Goal: Task Accomplishment & Management: Use online tool/utility

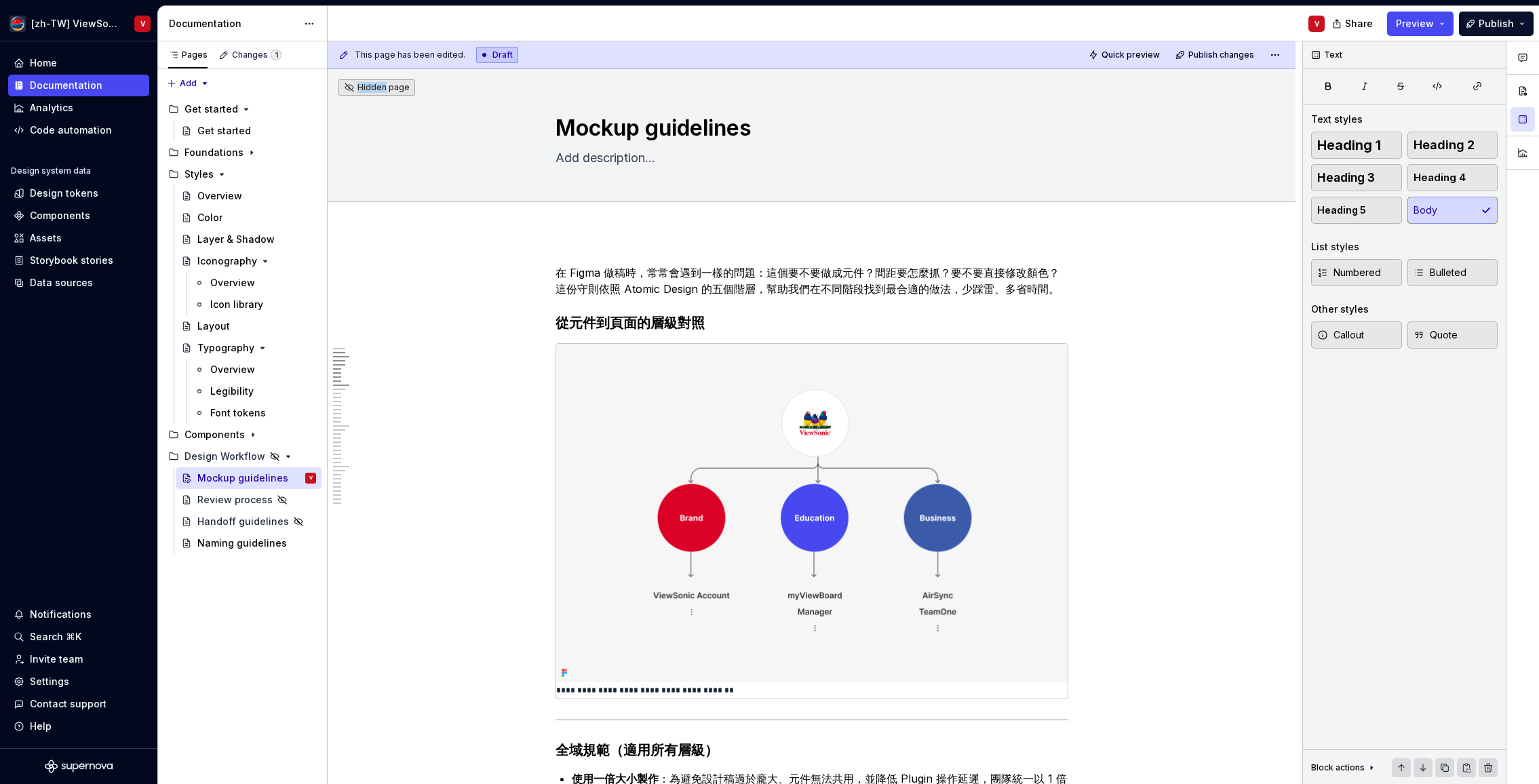
scroll to position [602, 0]
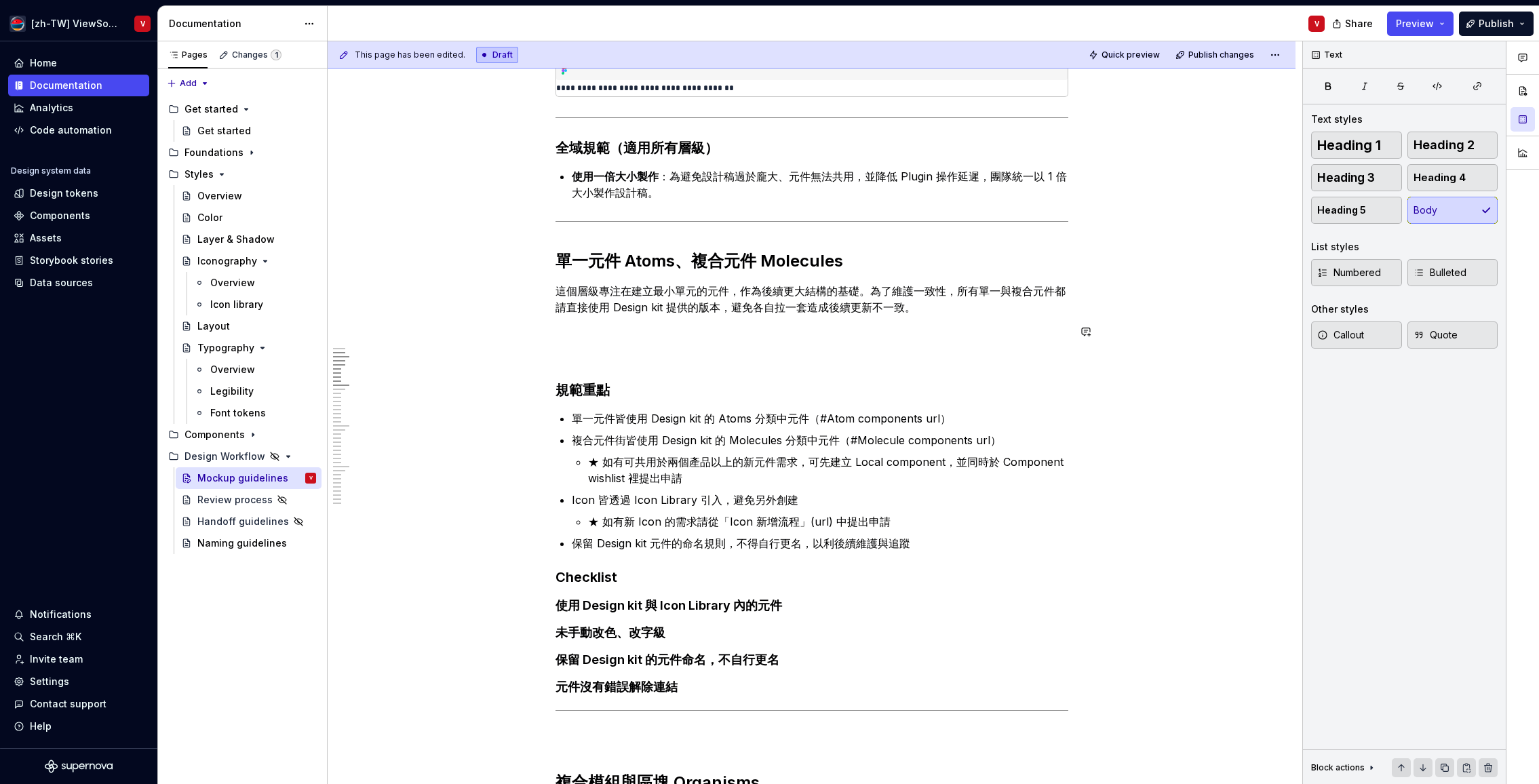
click at [585, 350] on p at bounding box center [812, 356] width 513 height 16
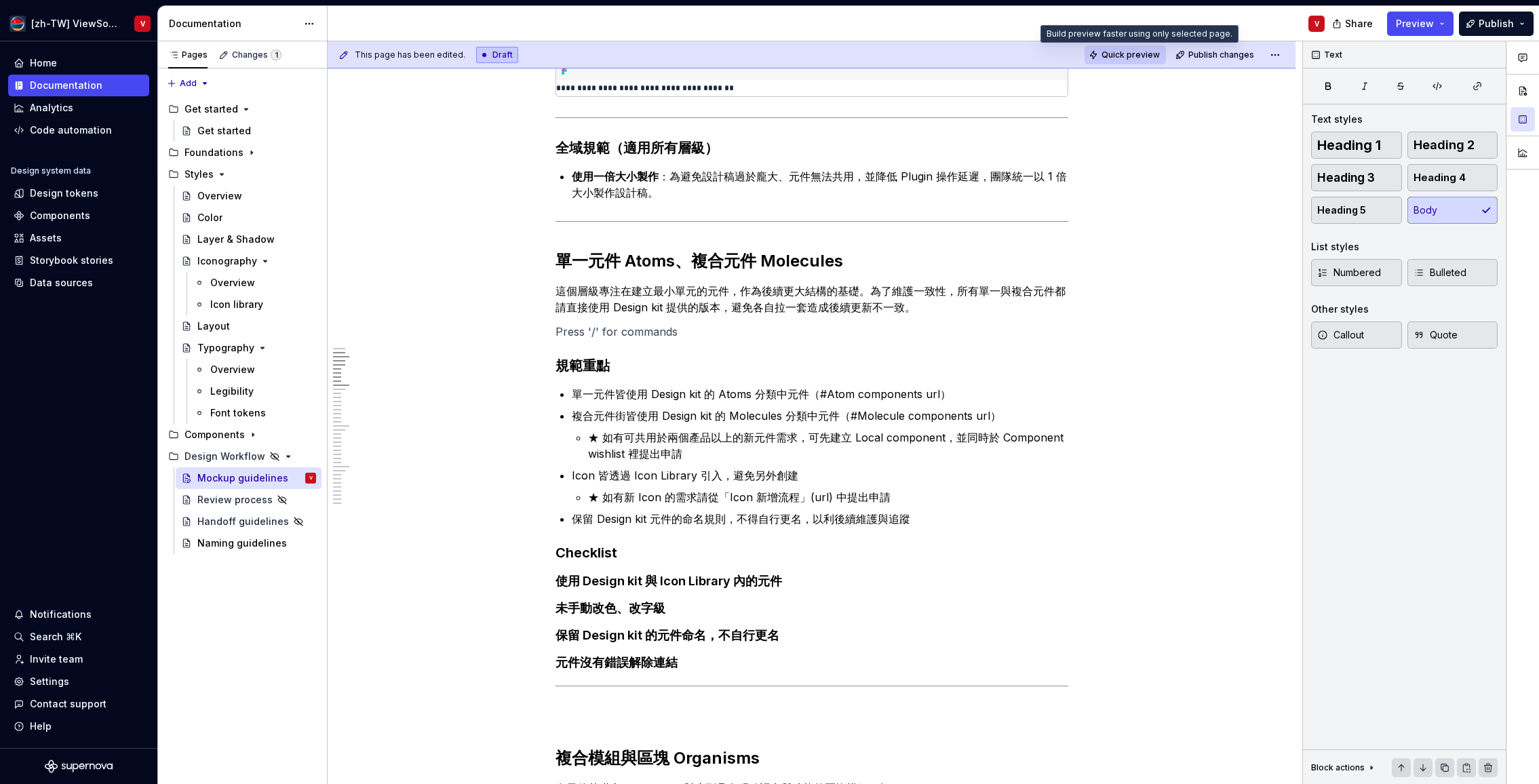
click at [1123, 55] on span "Quick preview" at bounding box center [1130, 55] width 58 height 11
click at [563, 554] on strong "Checklist" at bounding box center [587, 553] width 62 height 16
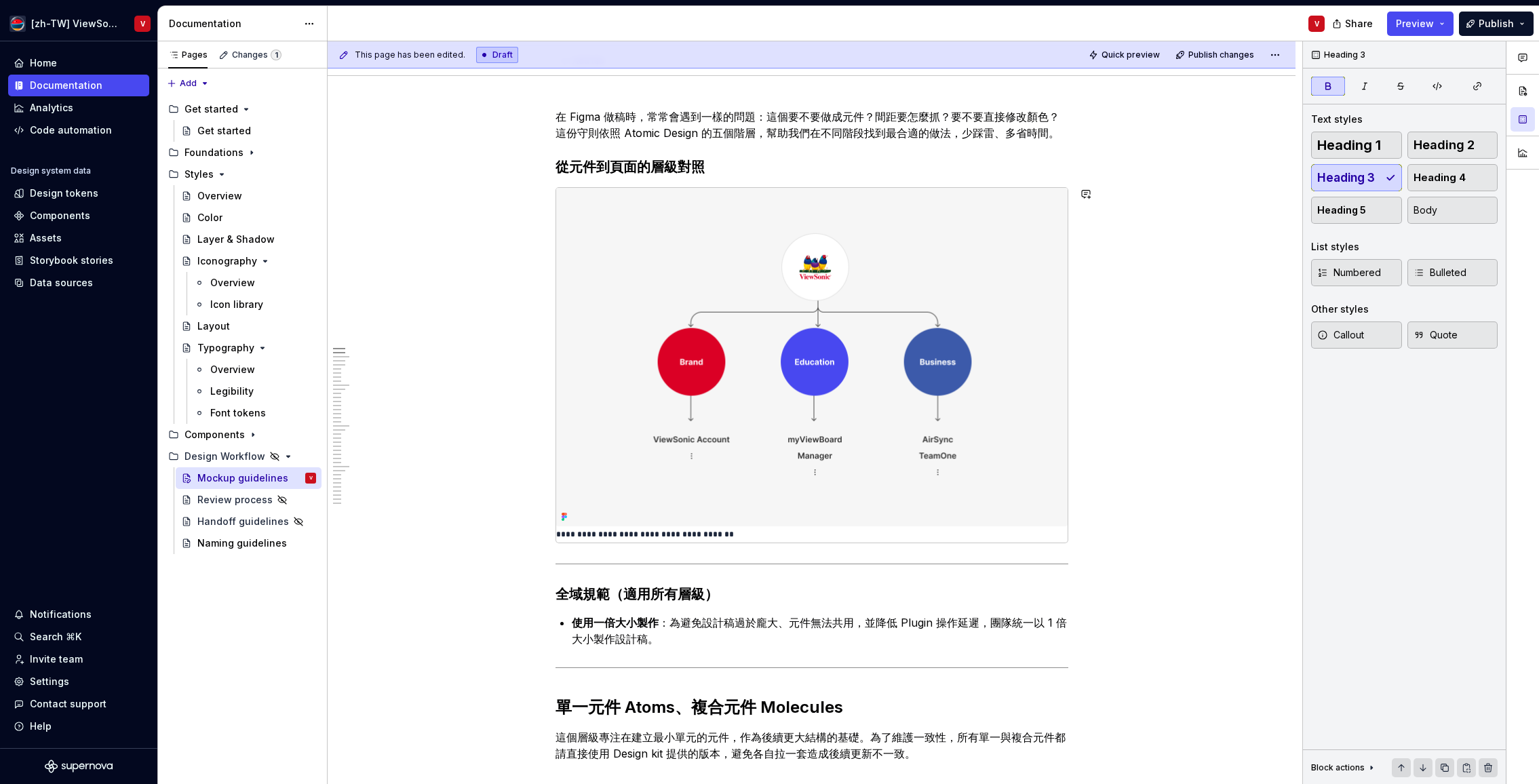
scroll to position [0, 0]
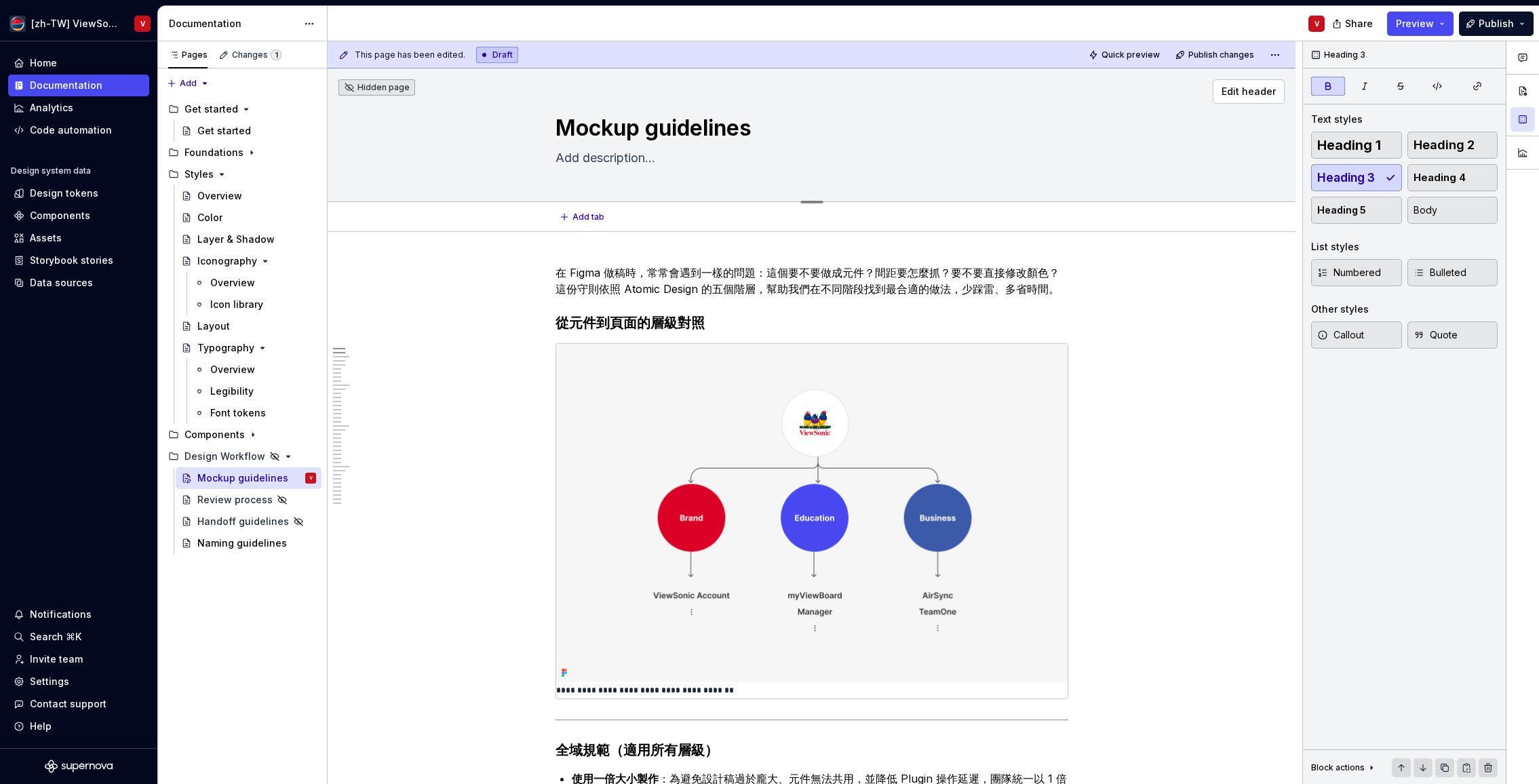
click at [563, 123] on textarea "Mockup guidelines" at bounding box center [809, 129] width 513 height 33
click at [566, 129] on textarea "Mockup guidelines" at bounding box center [809, 129] width 513 height 33
click at [1213, 287] on div "This page has been edited. Draft Quick preview Publish changes Hidden page Mock…" at bounding box center [815, 413] width 975 height 744
click at [1133, 49] on span "Quick preview" at bounding box center [1130, 55] width 58 height 11
type textarea "*"
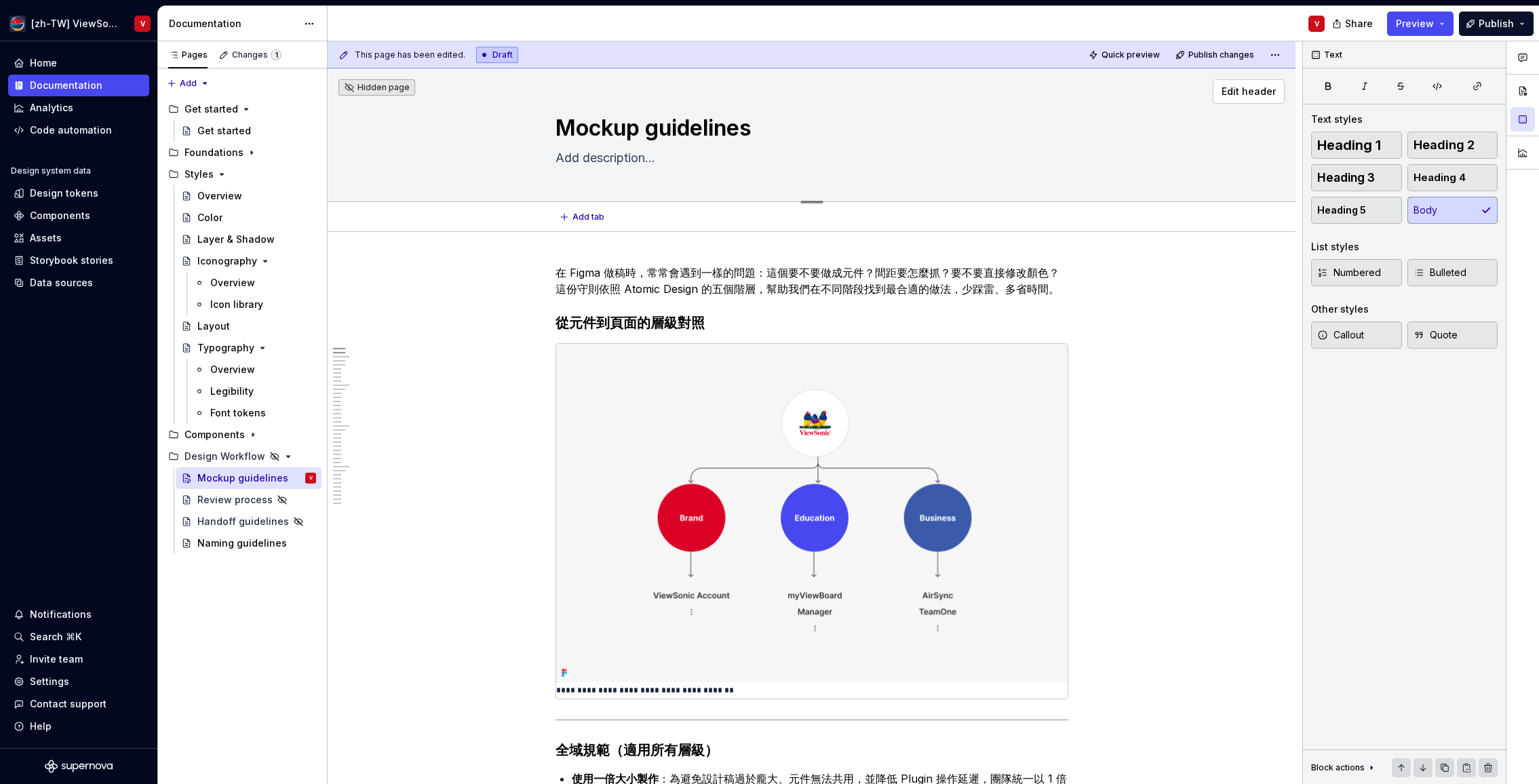
click at [566, 127] on textarea "Mockup guidelines" at bounding box center [809, 129] width 513 height 33
type textarea "2Mockup guidelines"
type textarea "*"
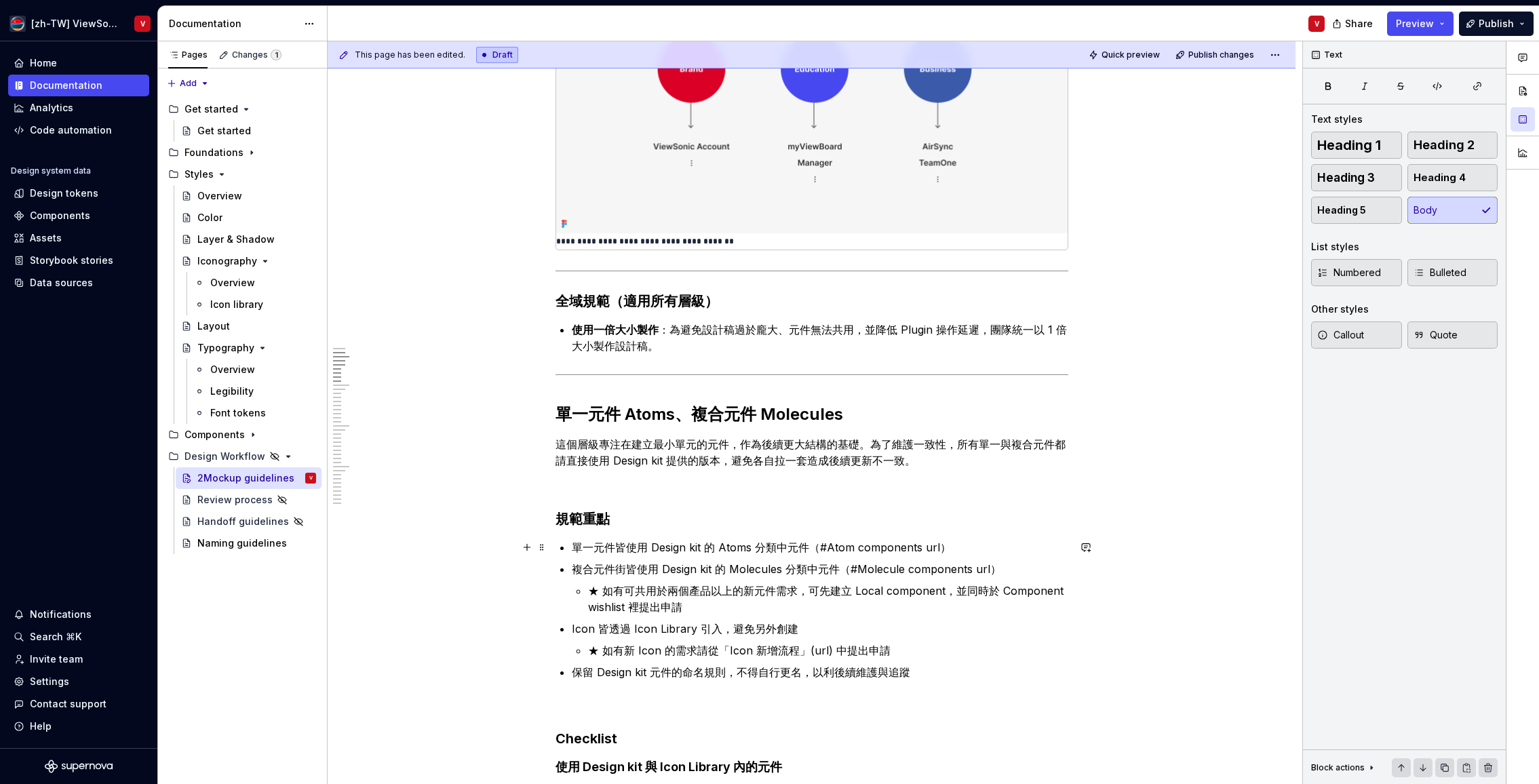
scroll to position [567, 0]
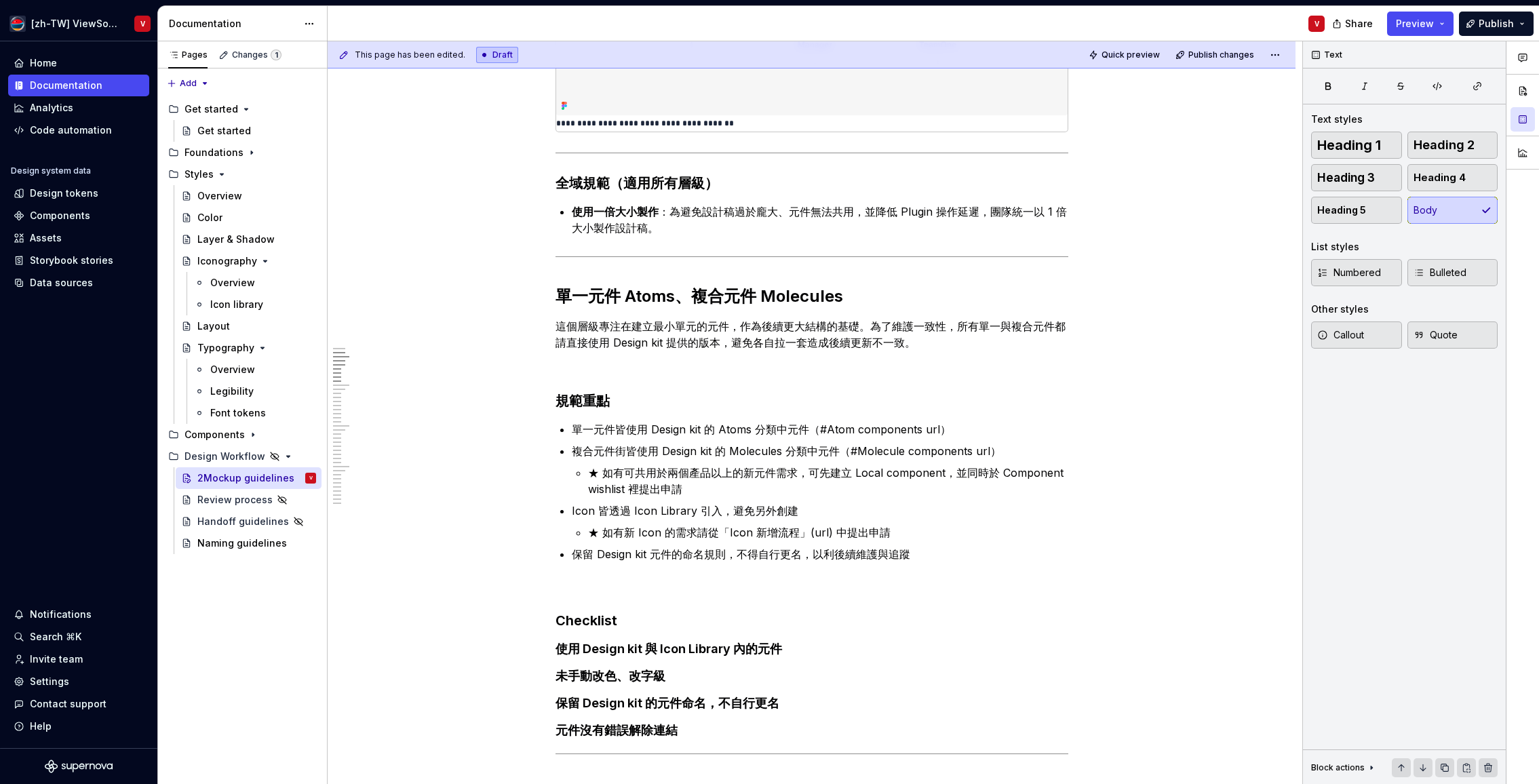
type textarea "2Mockup guidelines"
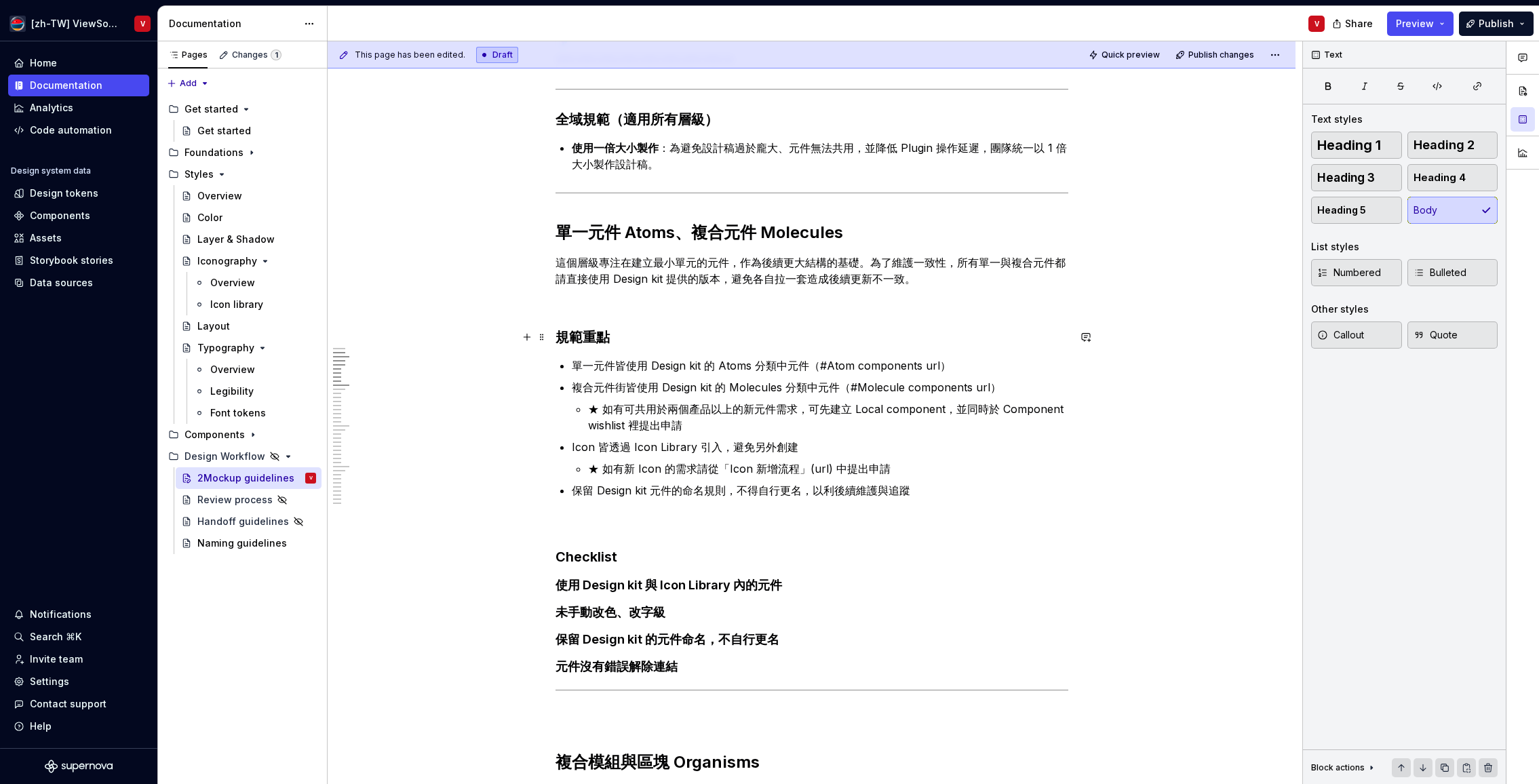
scroll to position [632, 0]
click at [809, 364] on p "單一元件皆使用 Design kit 的 Atoms 分類中元件（#Atom components url）" at bounding box center [820, 364] width 497 height 16
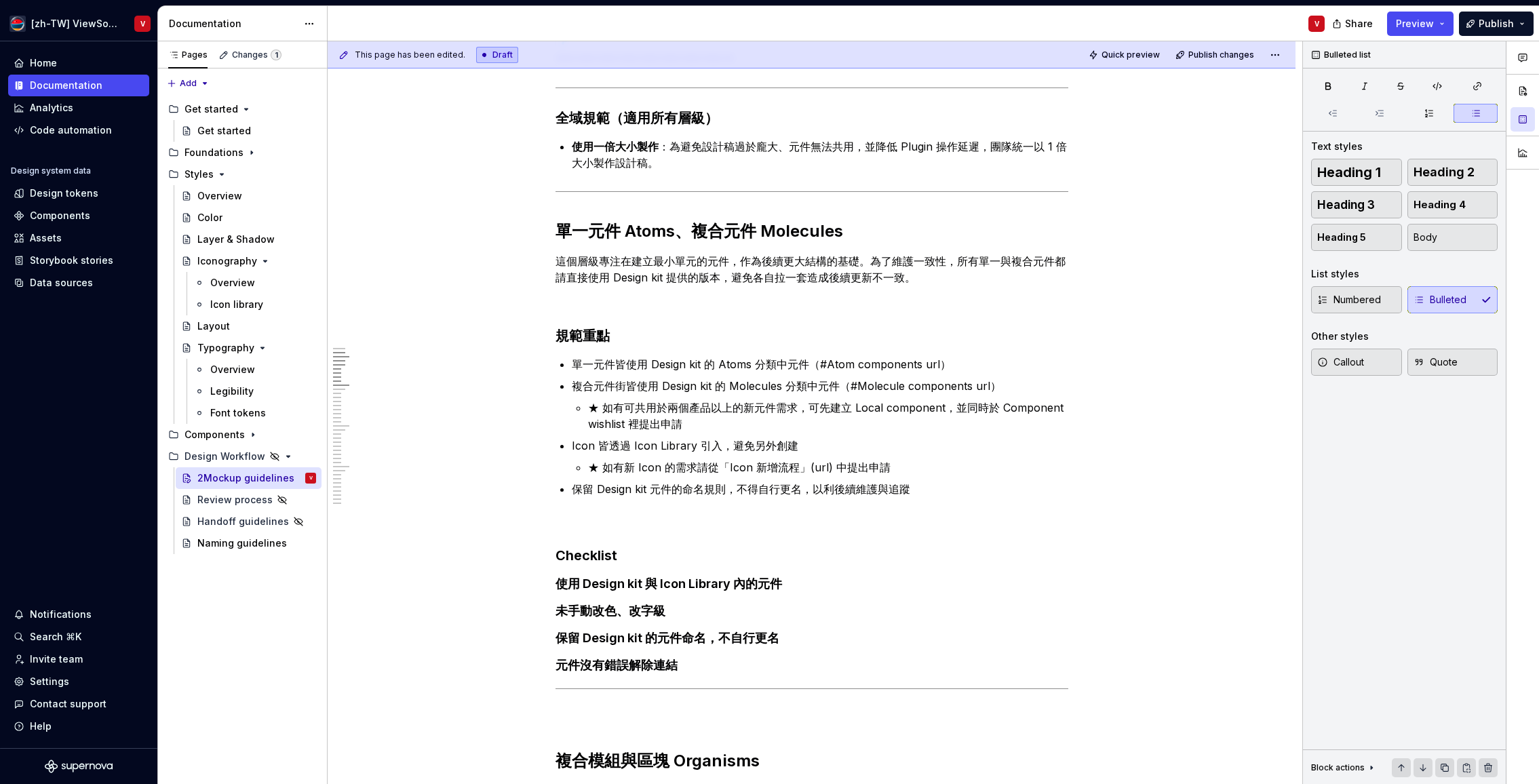
drag, startPoint x: 1125, startPoint y: 56, endPoint x: 1116, endPoint y: 58, distance: 9.2
click at [1125, 56] on span "Quick preview" at bounding box center [1130, 55] width 58 height 11
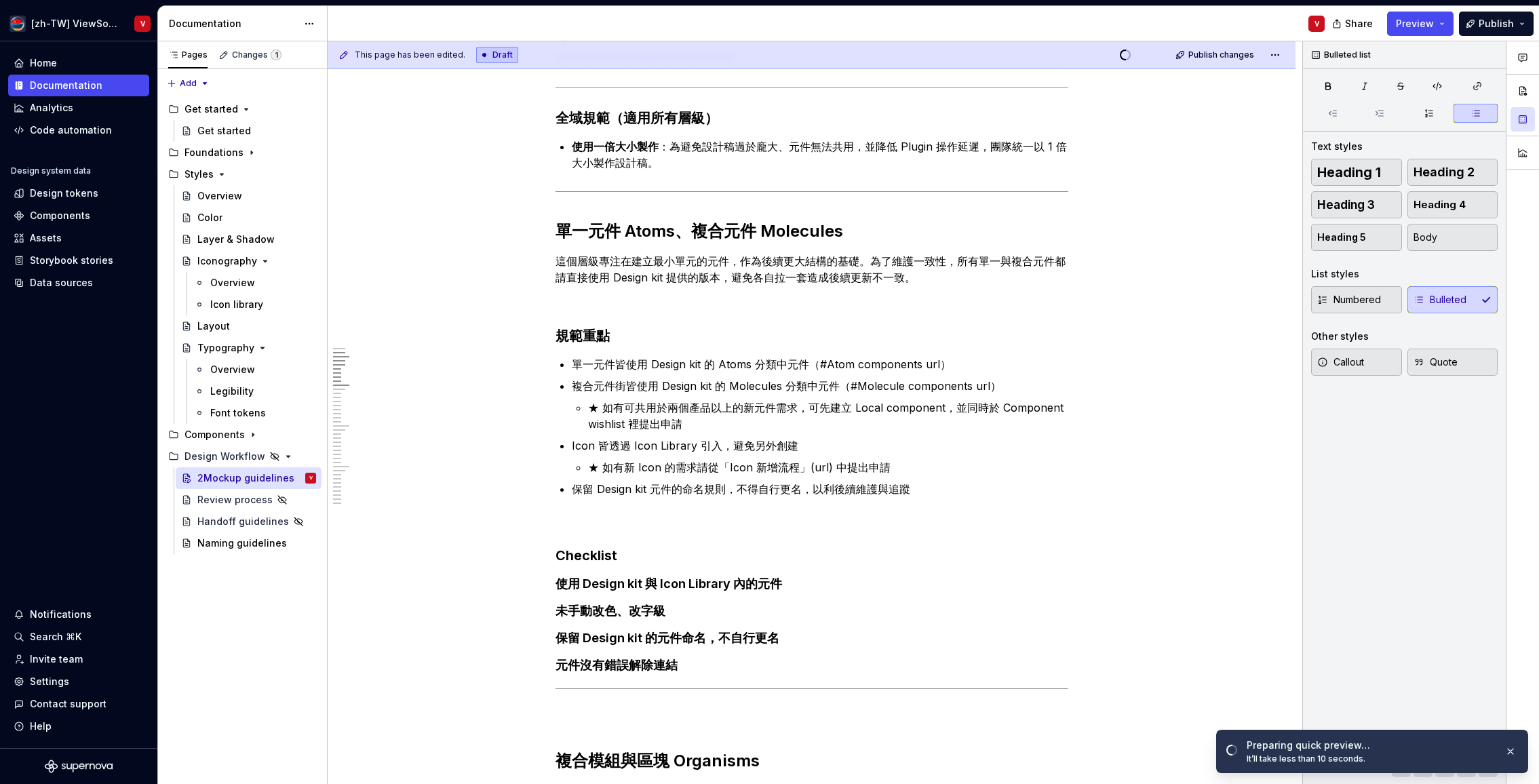
type textarea "*"
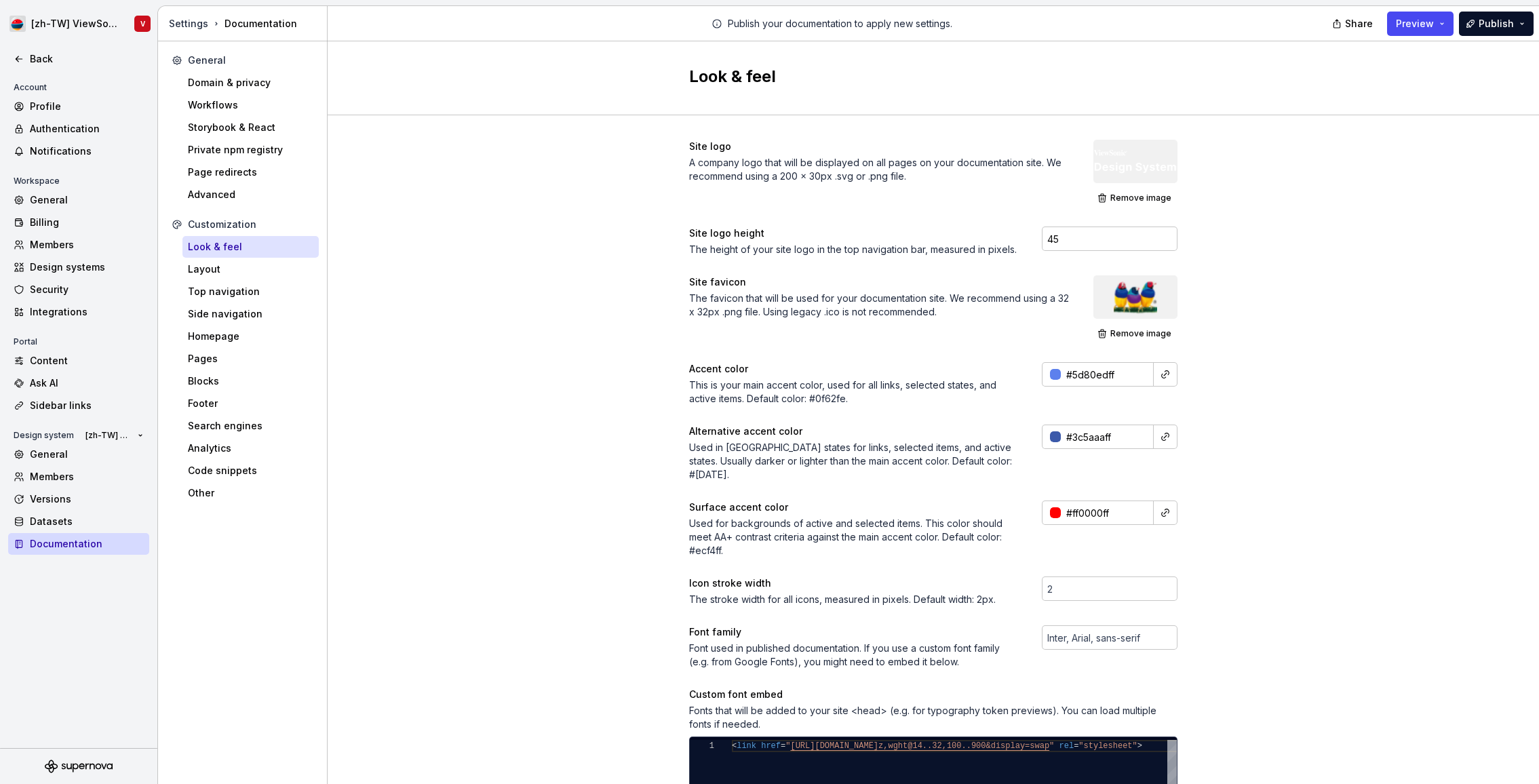
scroll to position [110, 79]
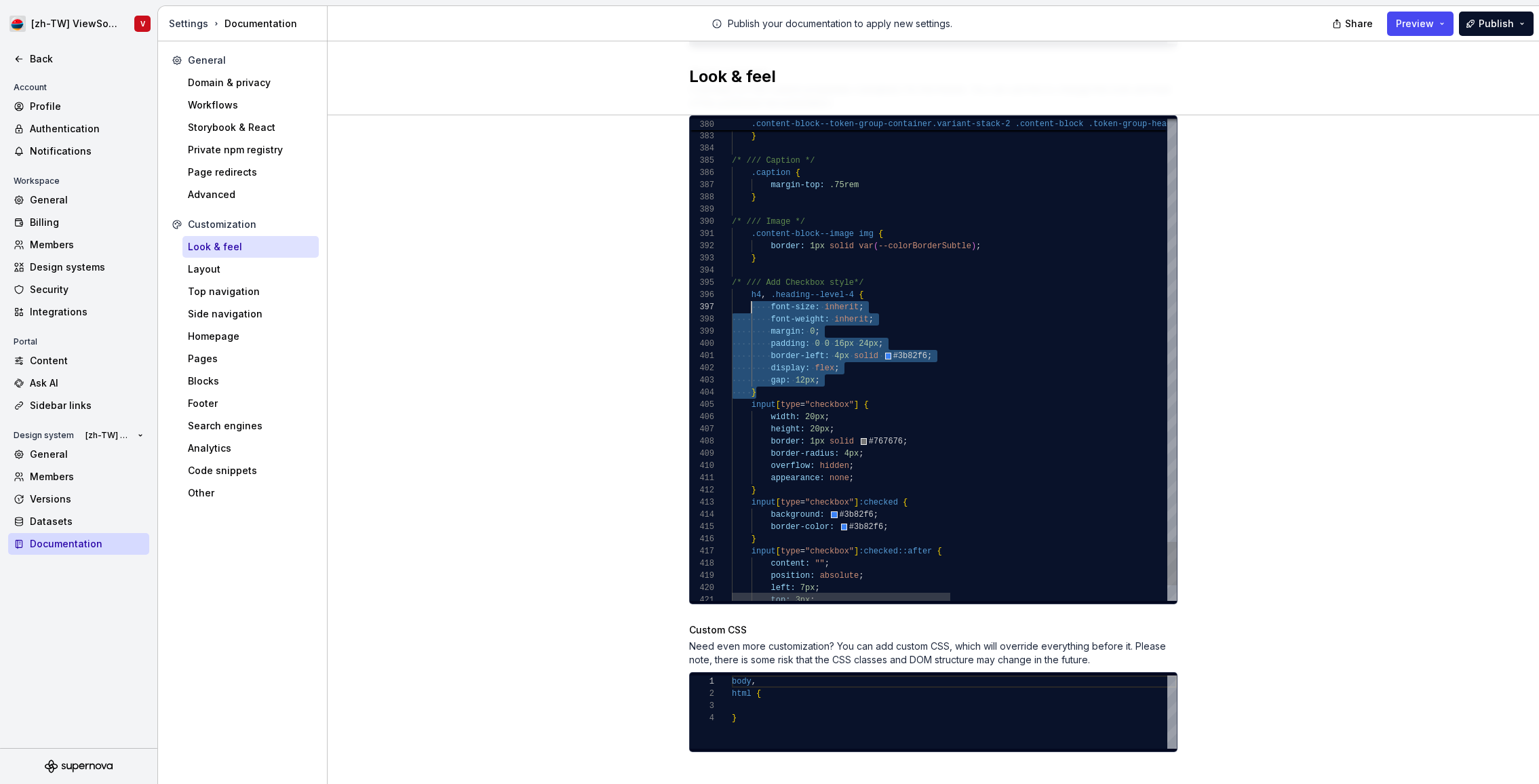
scroll to position [61, 19]
drag, startPoint x: 768, startPoint y: 382, endPoint x: 741, endPoint y: 280, distance: 105.5
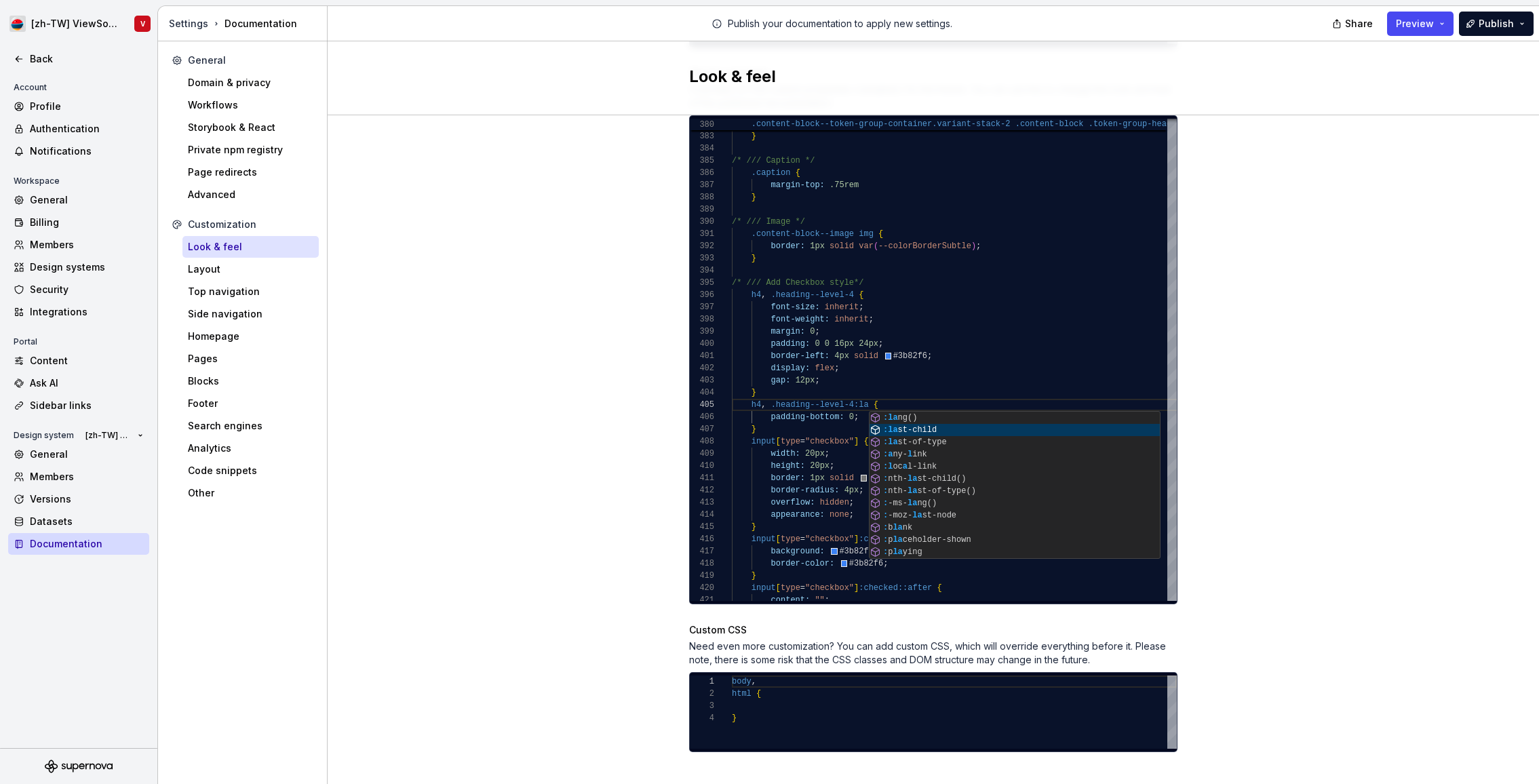
scroll to position [49, 177]
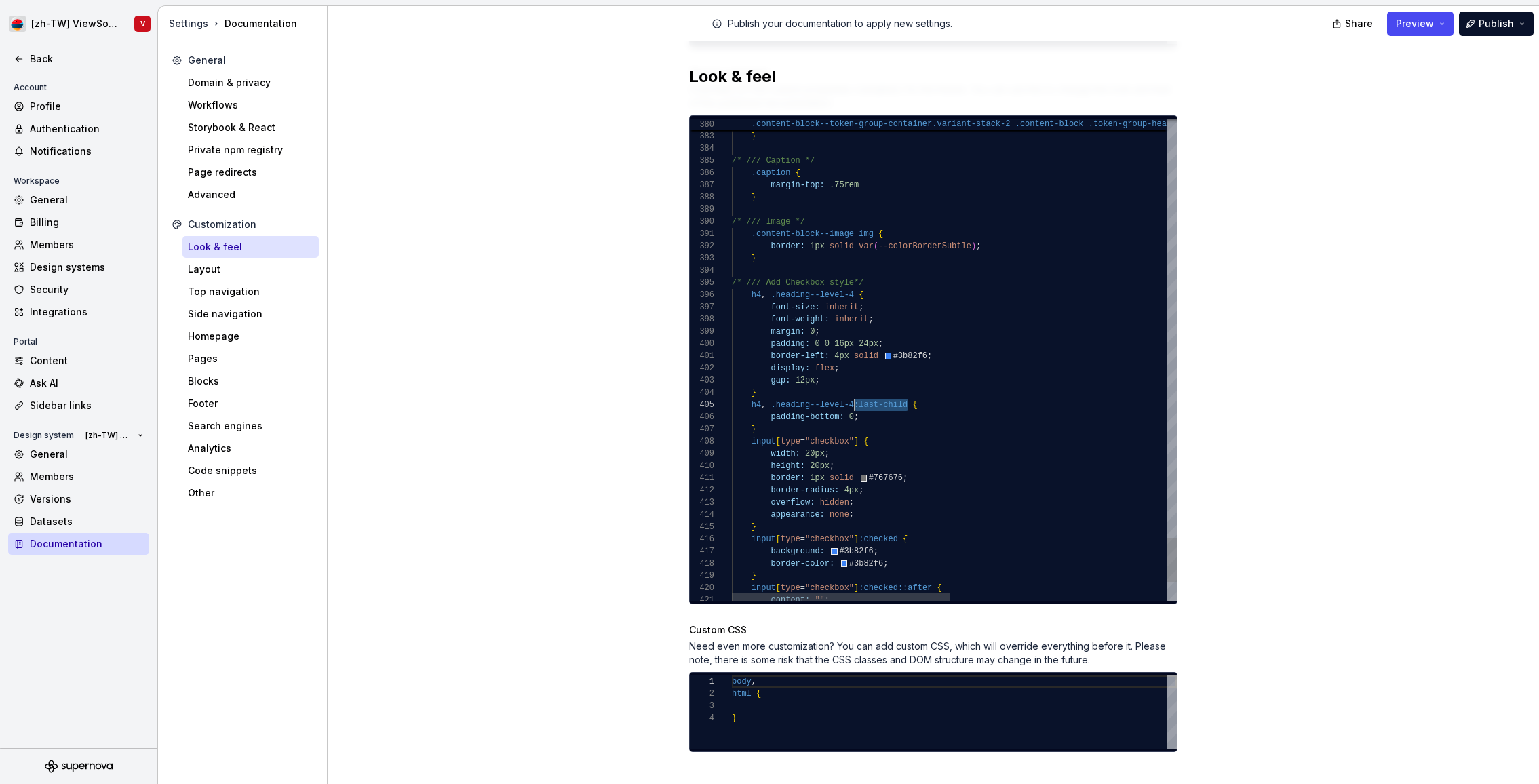
drag, startPoint x: 854, startPoint y: 391, endPoint x: 891, endPoint y: 364, distance: 45.8
drag, startPoint x: 761, startPoint y: 392, endPoint x: 759, endPoint y: 383, distance: 9.2
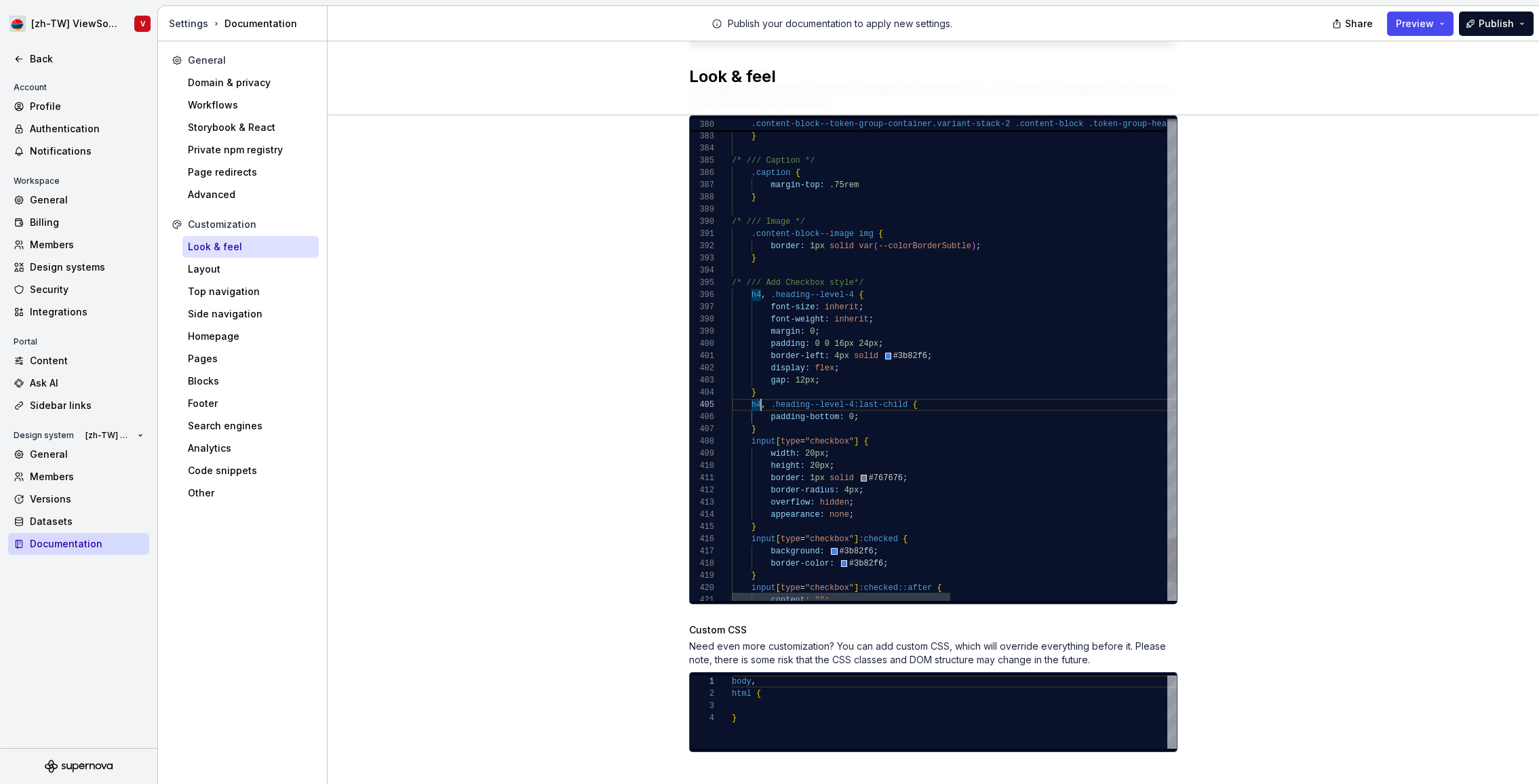
scroll to position [49, 84]
click at [1404, 233] on div "Site logo A company logo that will be displayed on all pages on your documentat…" at bounding box center [933, 75] width 1211 height 1457
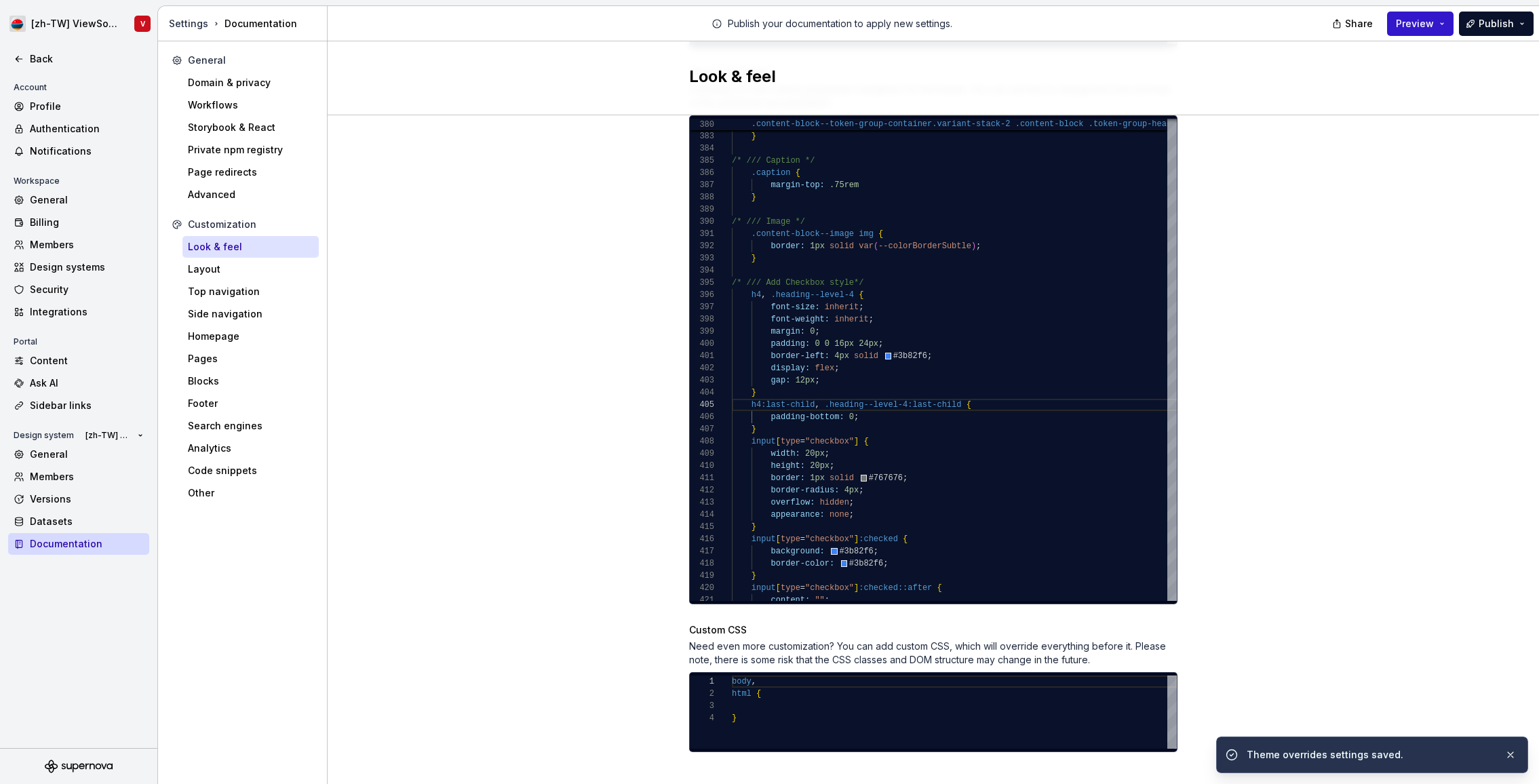
click at [1408, 28] on span "Preview" at bounding box center [1415, 24] width 38 height 13
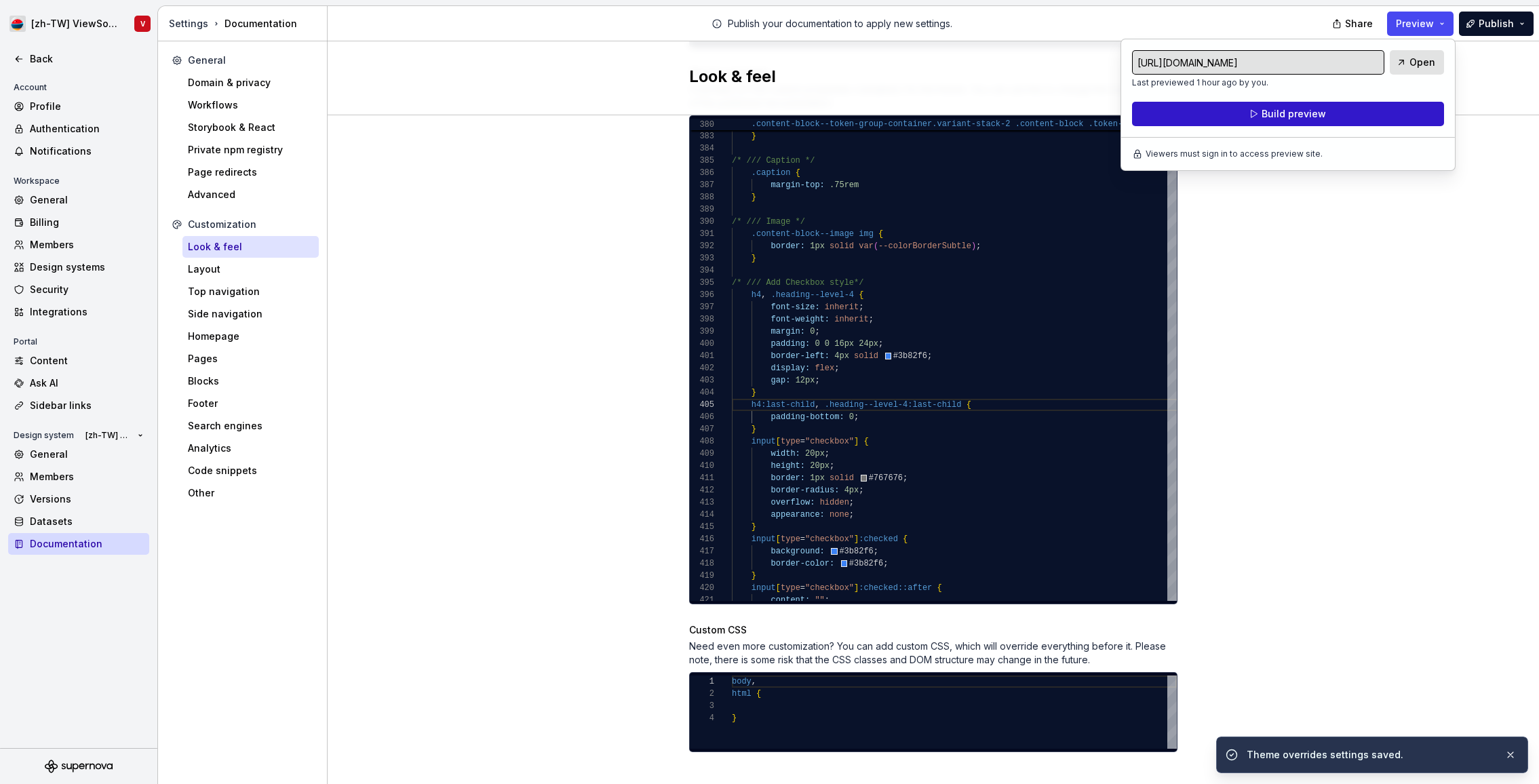
click at [1293, 118] on span "Build preview" at bounding box center [1294, 114] width 64 height 13
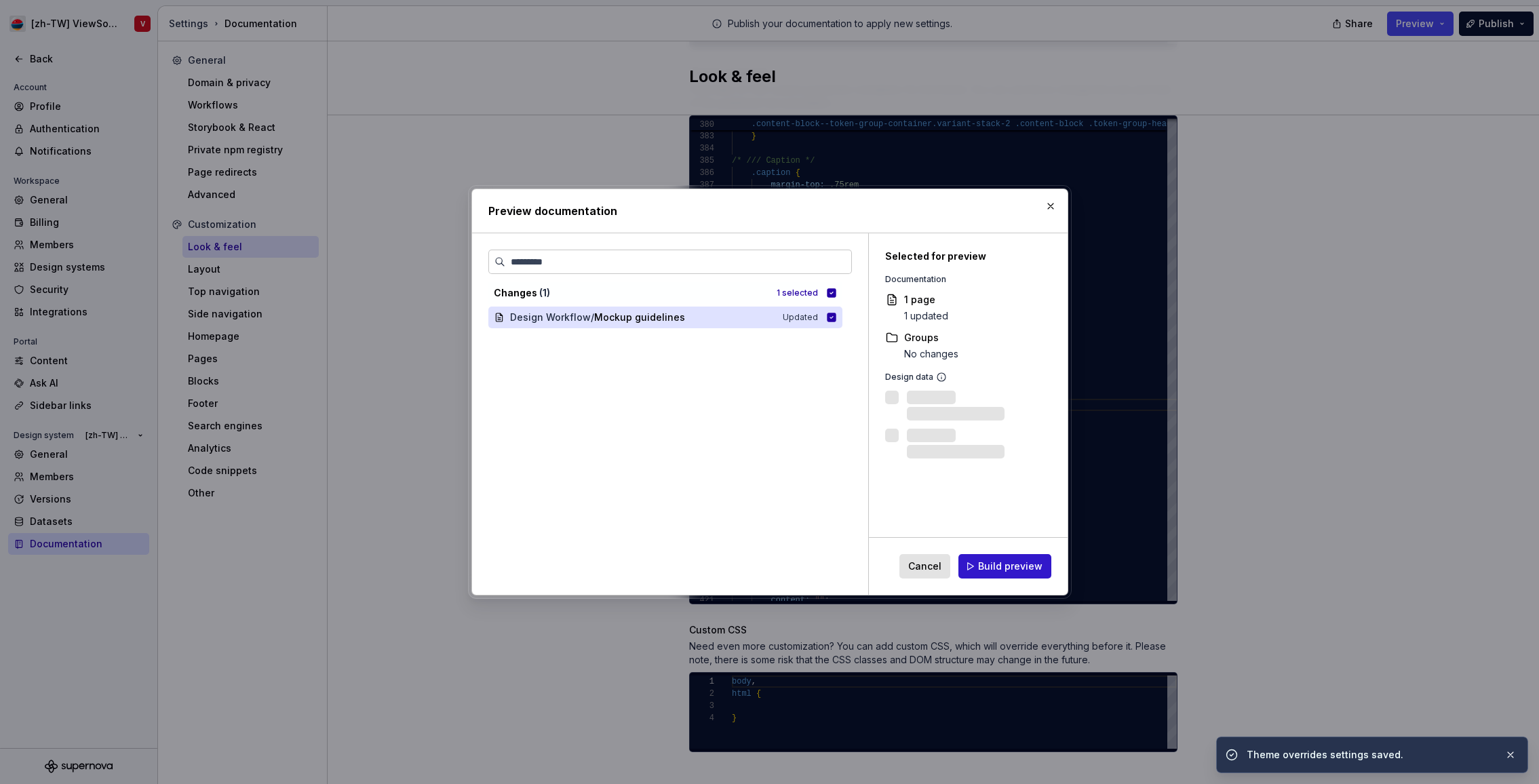
click at [984, 560] on span "Build preview" at bounding box center [1010, 566] width 64 height 13
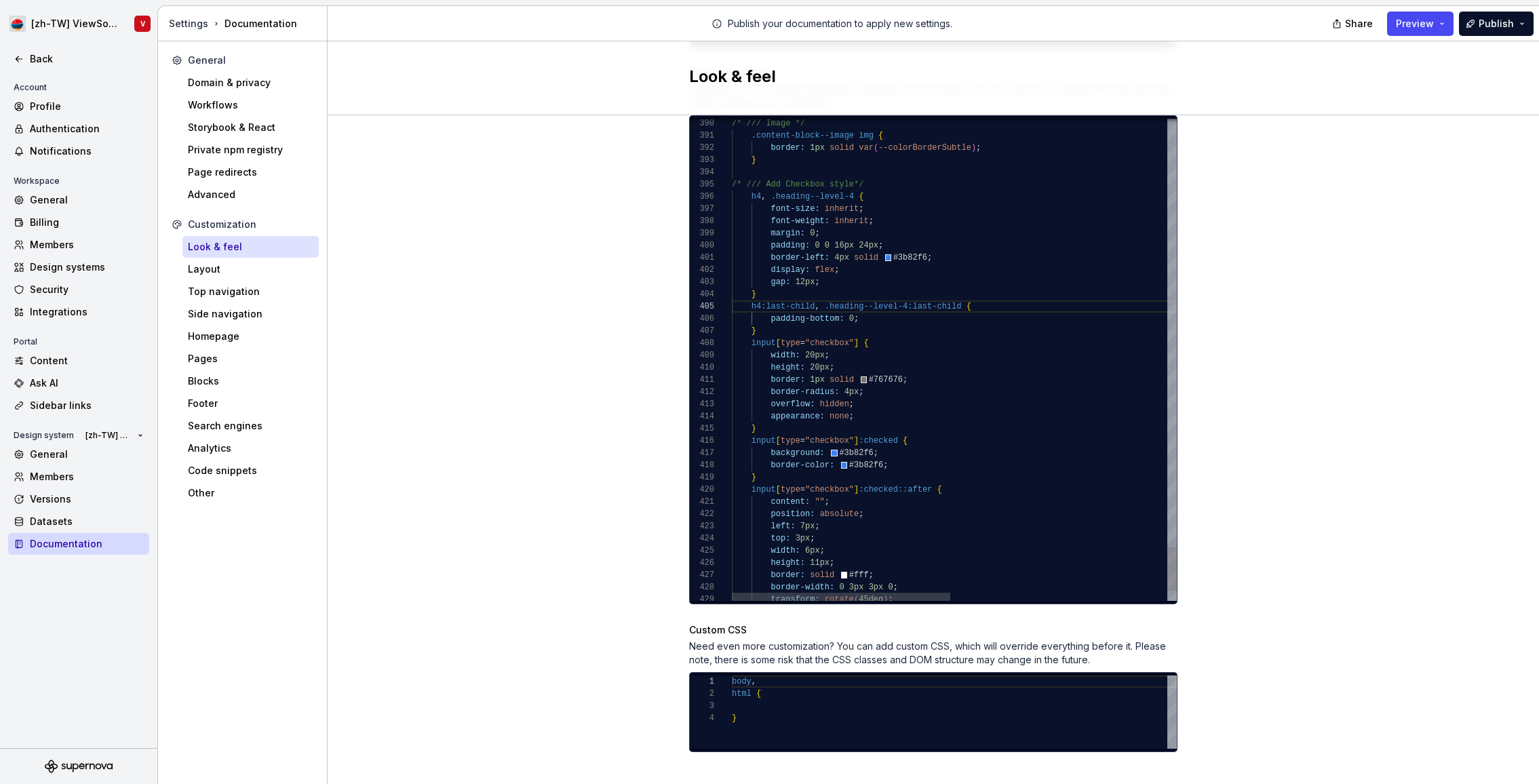
click at [875, 411] on div "appearance: none ;" at bounding box center [1175, 417] width 887 height 12
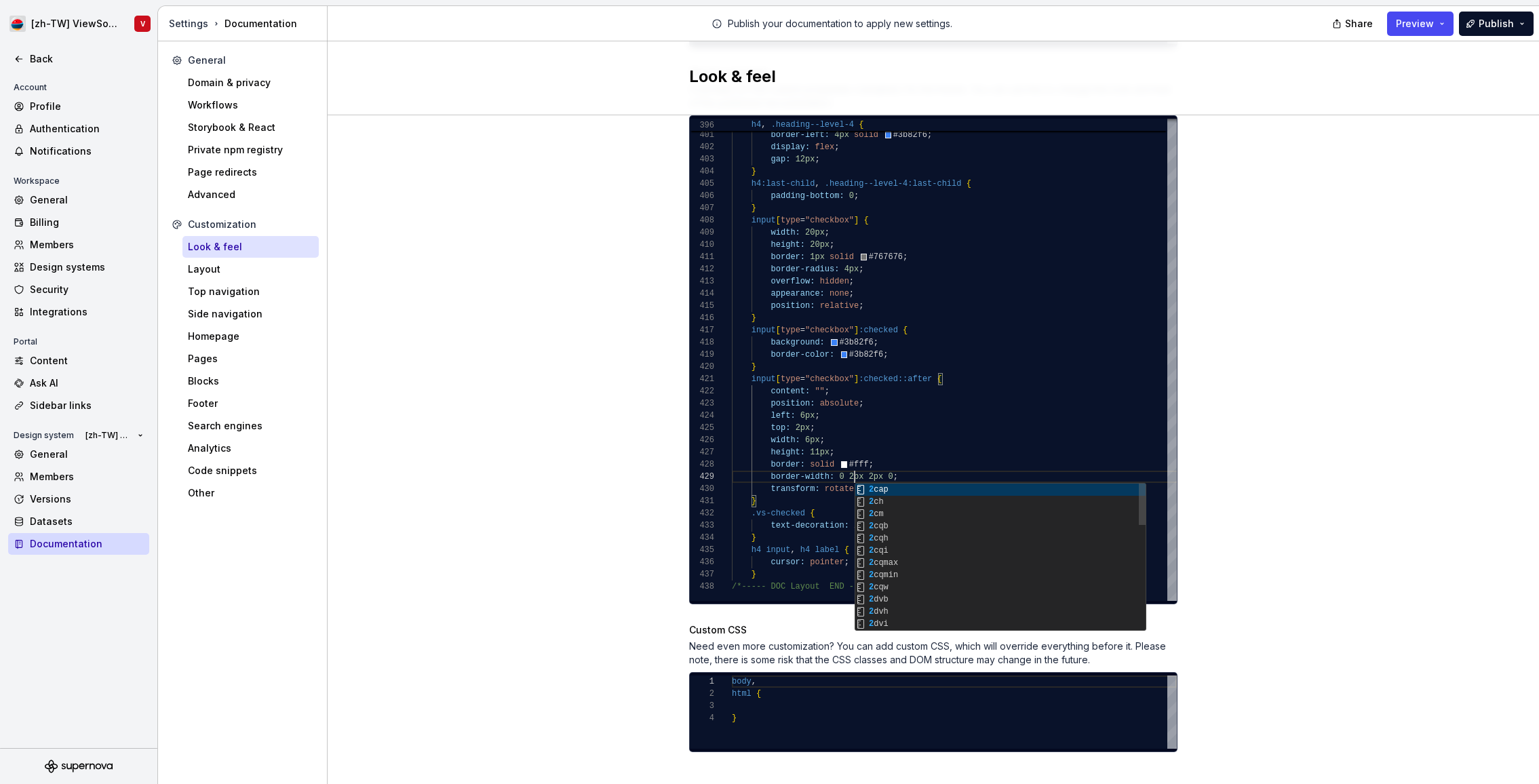
scroll to position [98, 123]
click at [1297, 180] on div "Site logo A company logo that will be displayed on all pages on your documentat…" at bounding box center [933, 75] width 1211 height 1457
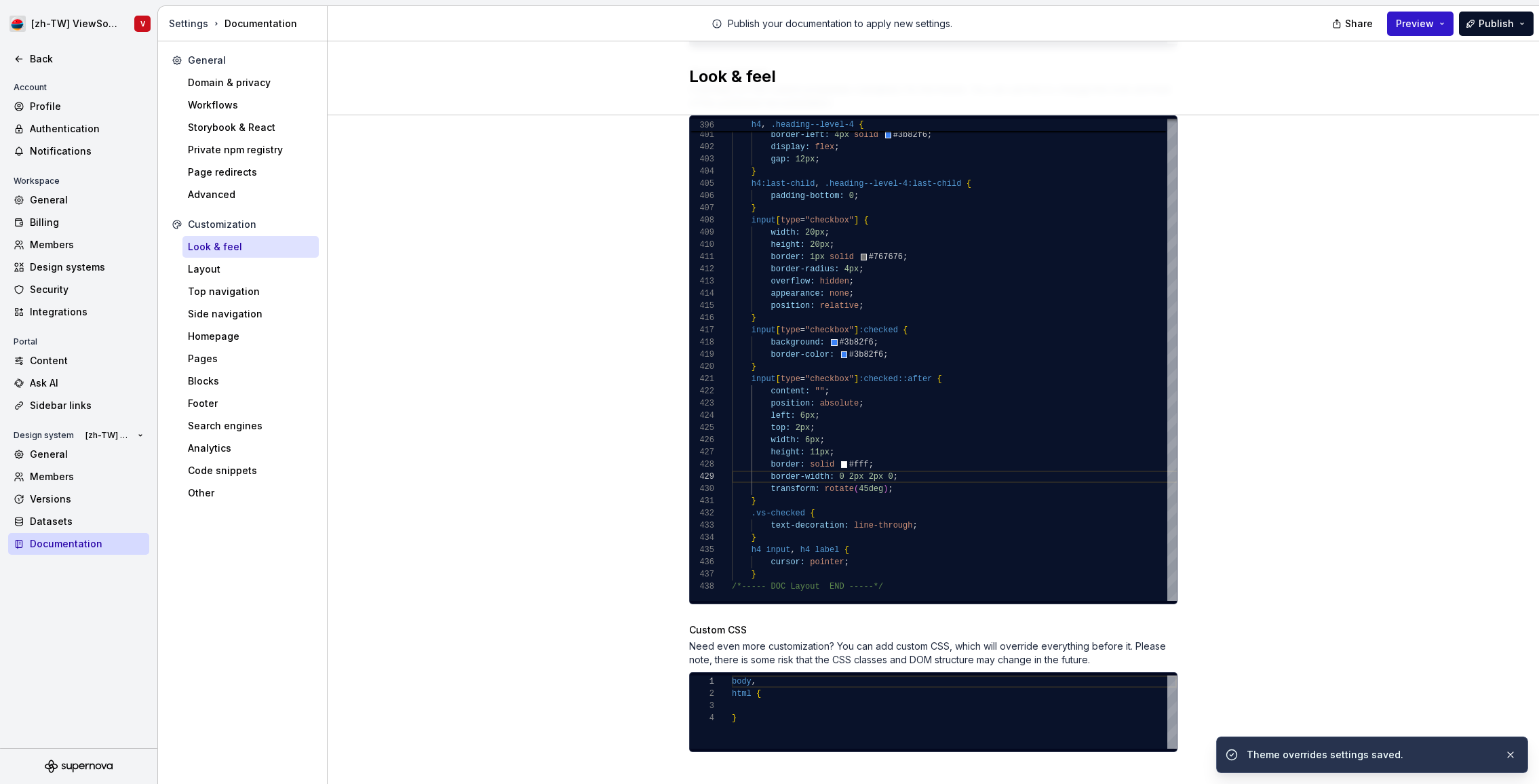
click at [1419, 24] on span "Preview" at bounding box center [1415, 24] width 38 height 13
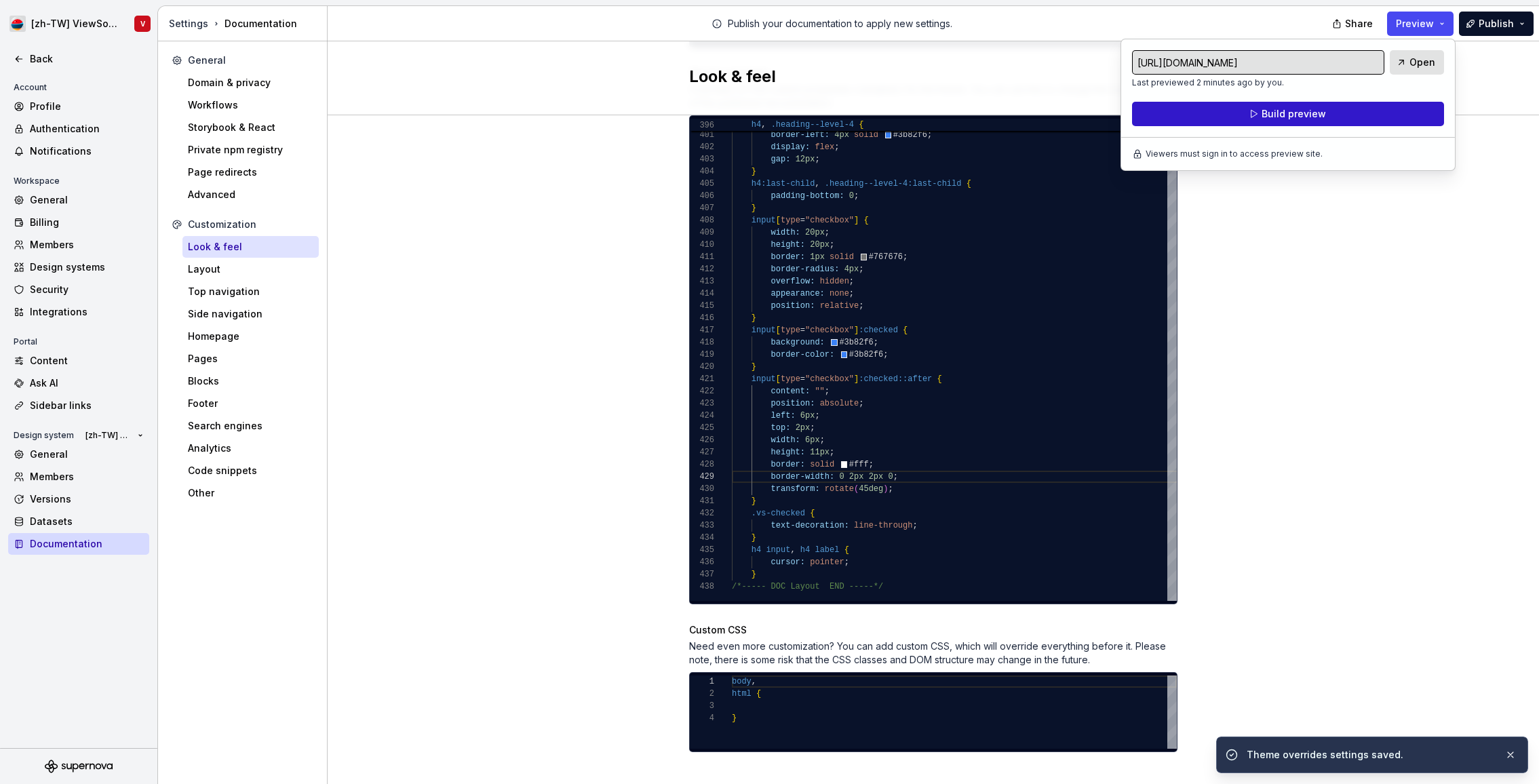
click at [1308, 114] on span "Build preview" at bounding box center [1294, 114] width 64 height 13
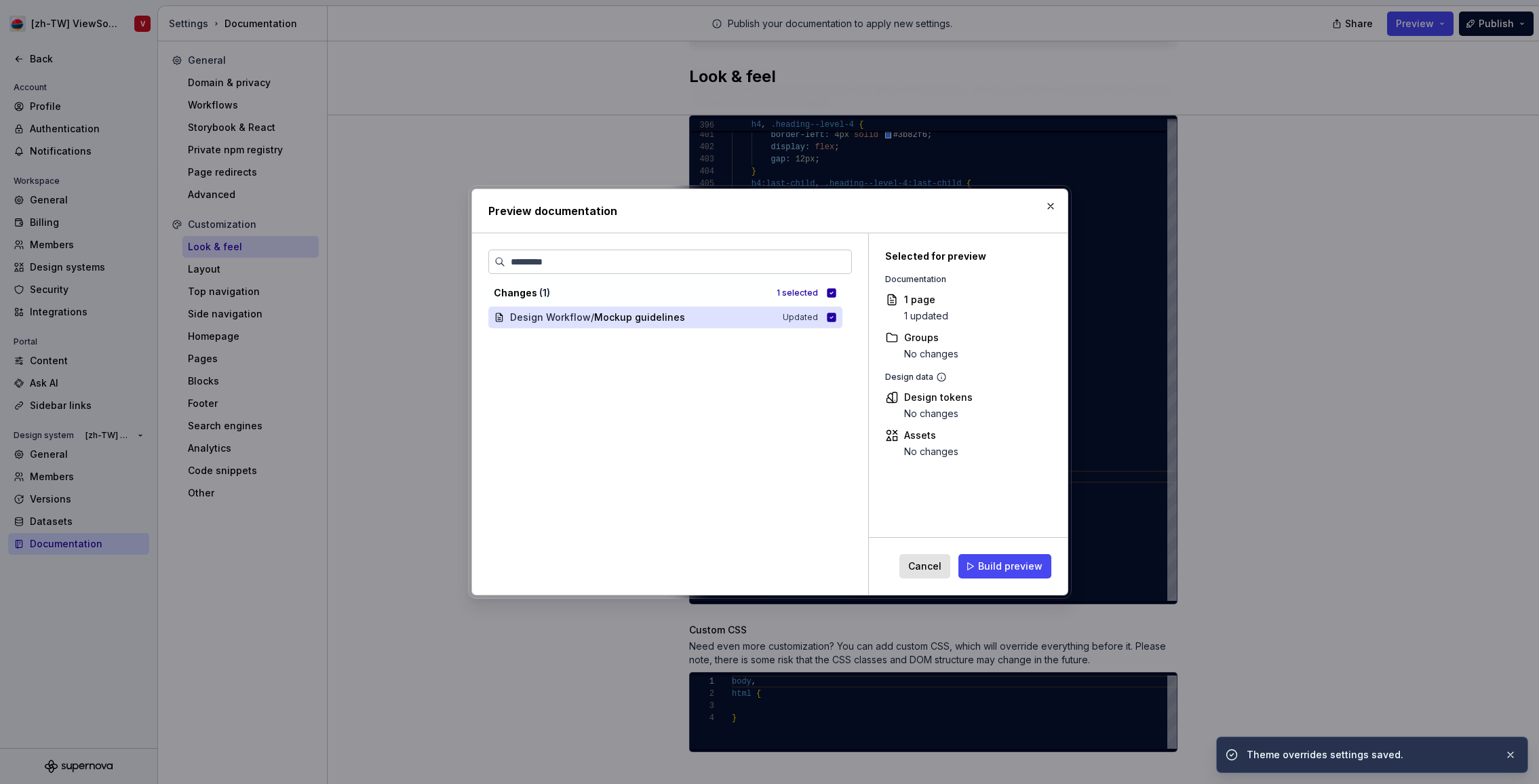
click at [1000, 569] on span "Build preview" at bounding box center [1010, 566] width 64 height 13
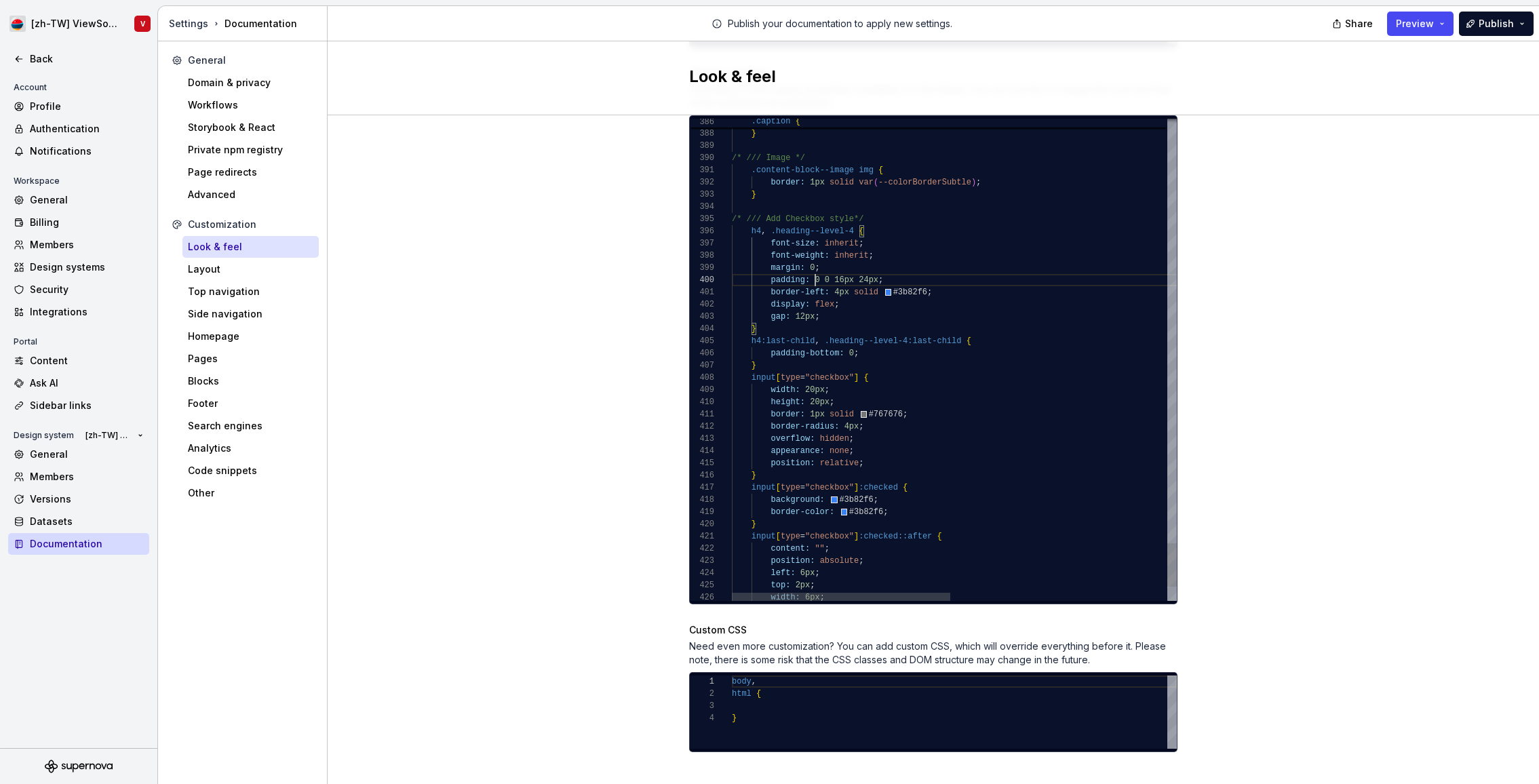
scroll to position [110, 88]
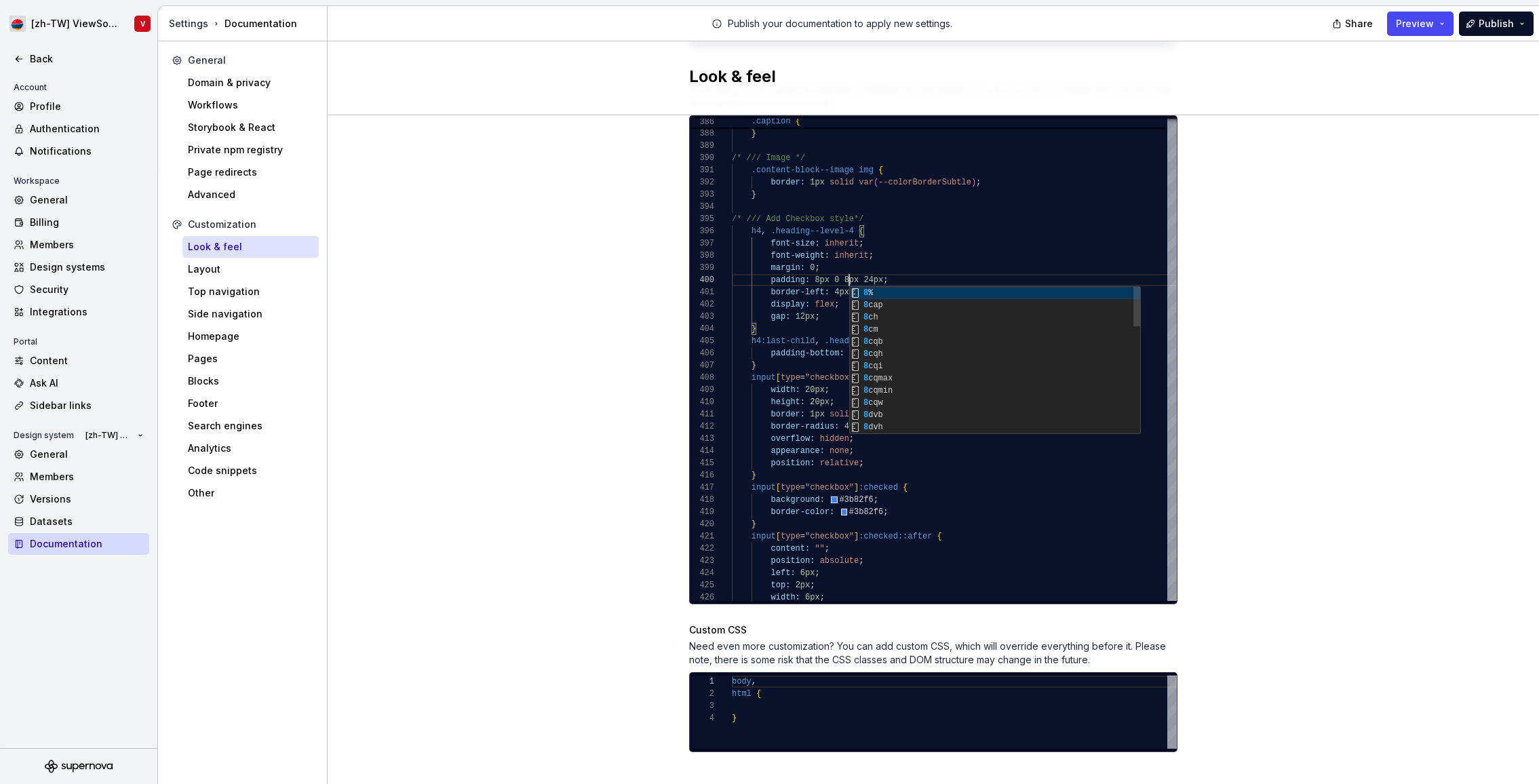
scroll to position [110, 117]
click at [1441, 218] on div "Site logo A company logo that will be displayed on all pages on your documentat…" at bounding box center [933, 75] width 1211 height 1457
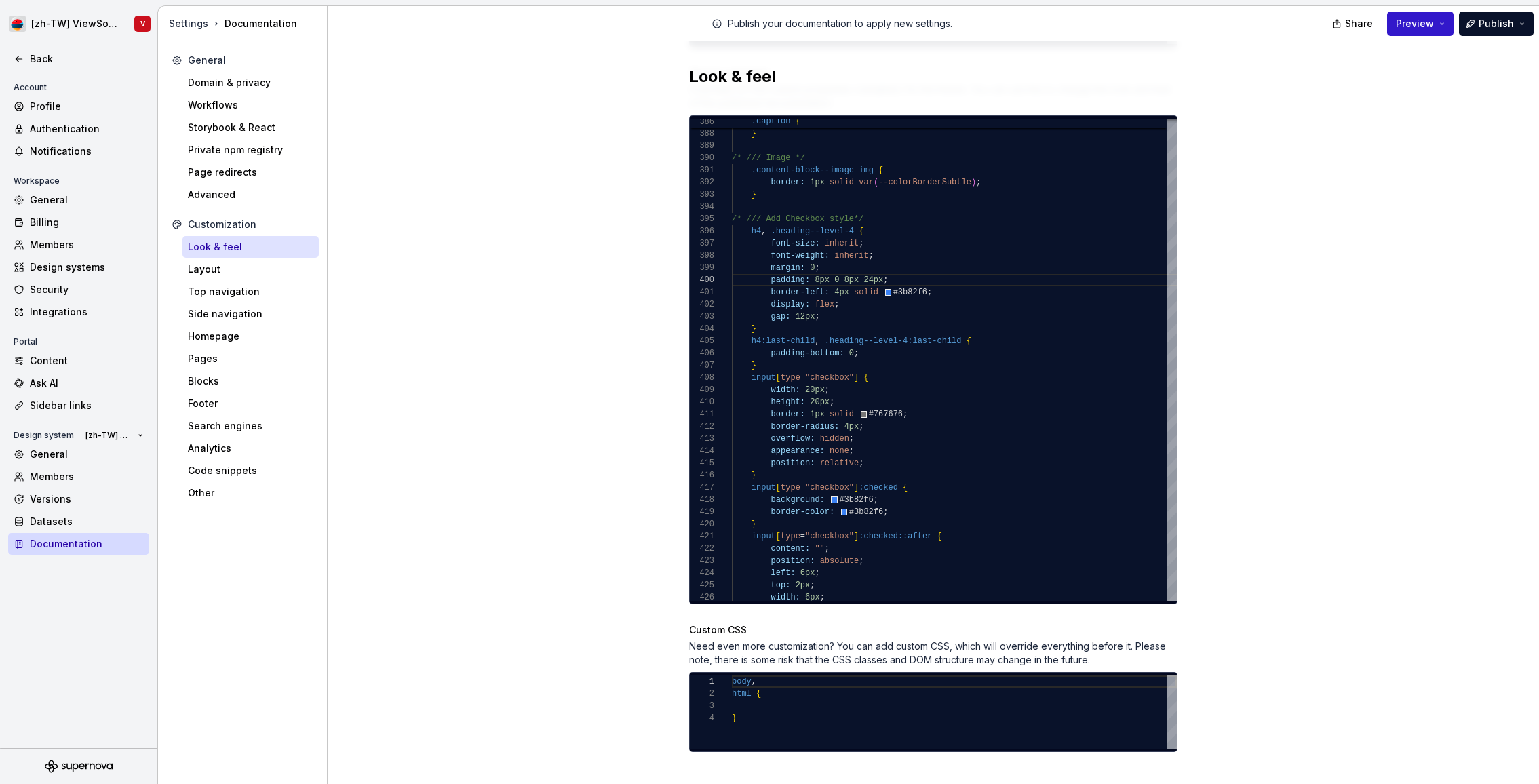
click at [1418, 31] on button "Preview" at bounding box center [1420, 23] width 67 height 25
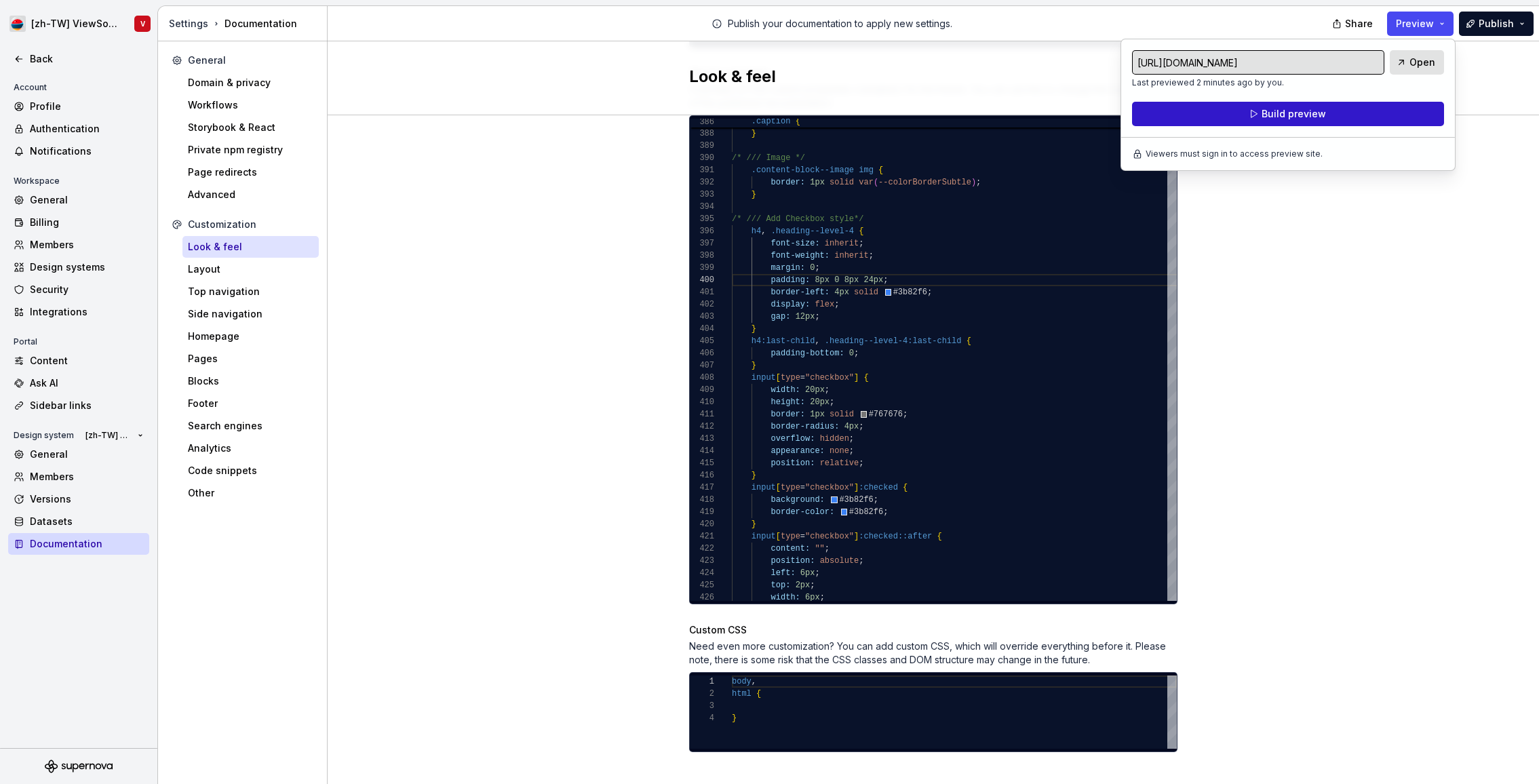
click at [1357, 114] on button "Build preview" at bounding box center [1288, 114] width 312 height 25
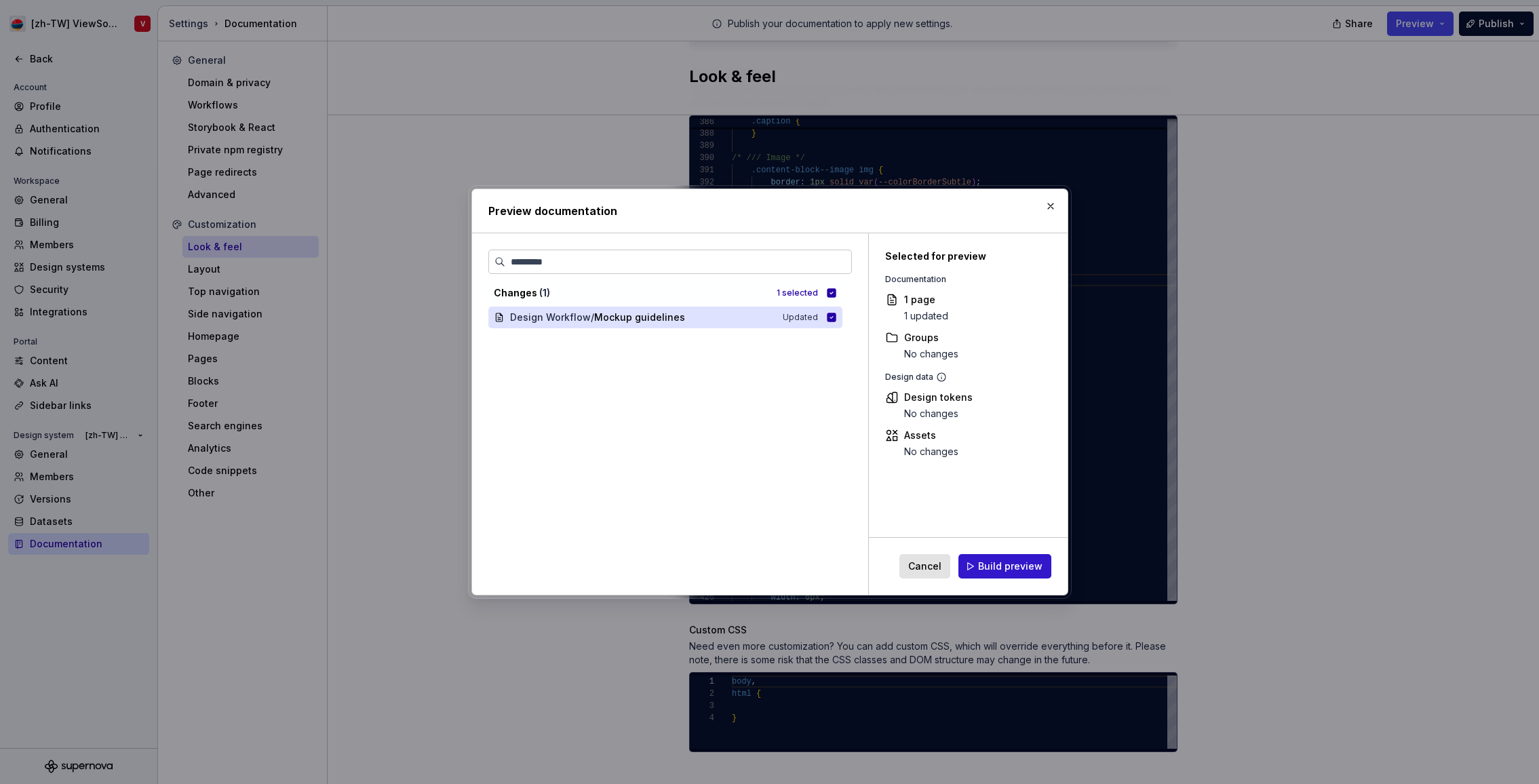
click at [1027, 569] on span "Build preview" at bounding box center [1010, 566] width 64 height 13
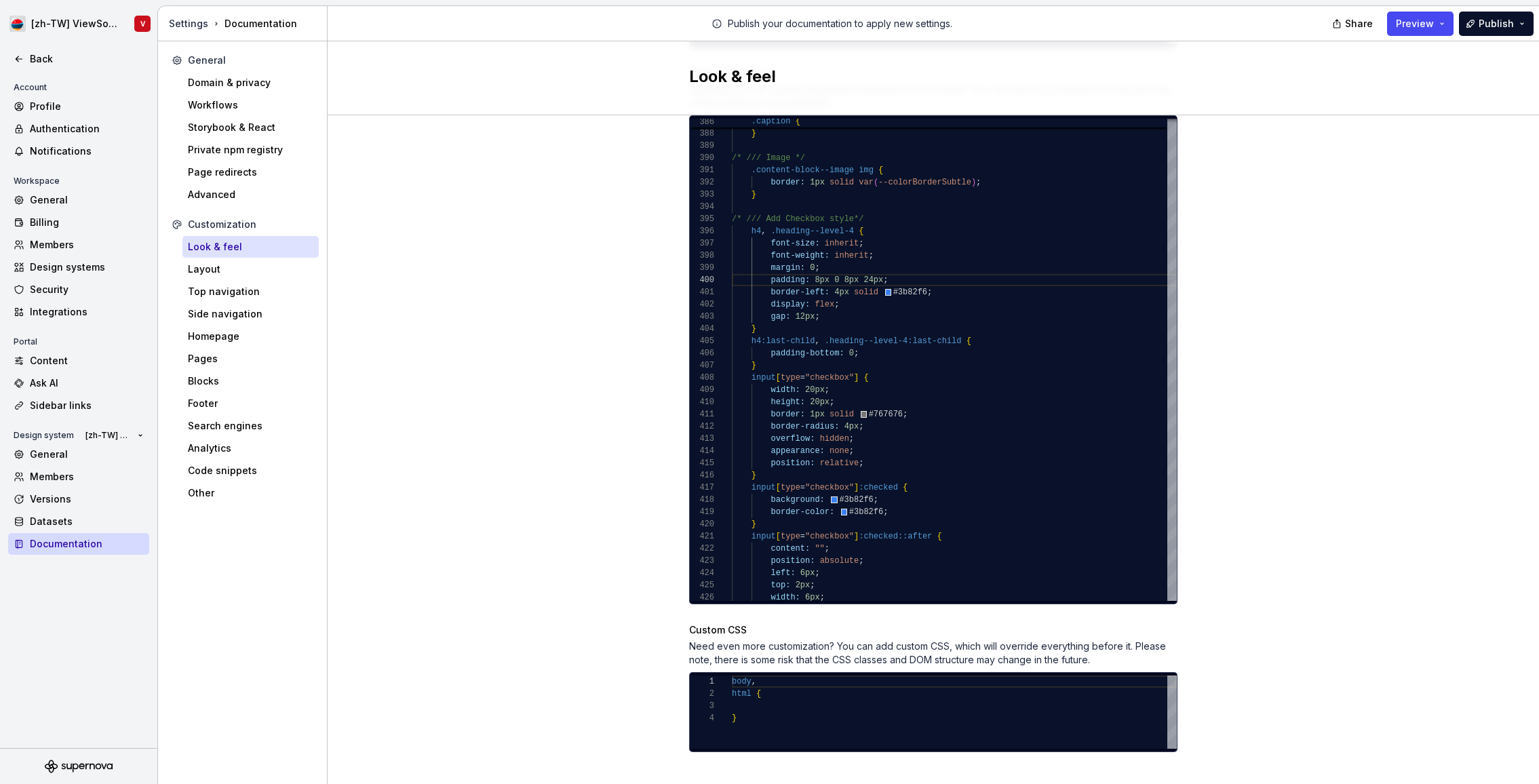
click at [511, 357] on div "Site logo A company logo that will be displayed on all pages on your documentat…" at bounding box center [933, 75] width 1211 height 1457
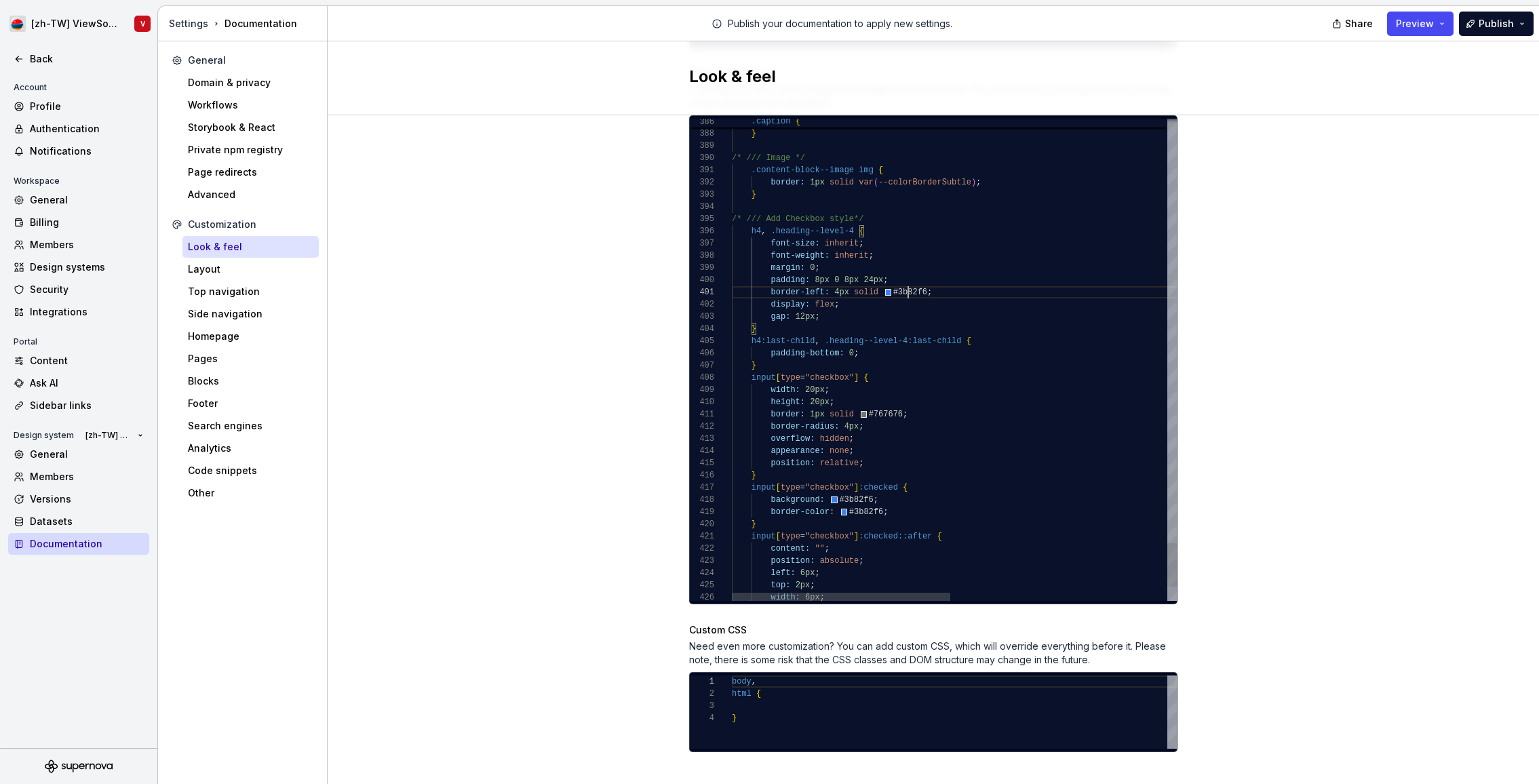
drag, startPoint x: 908, startPoint y: 280, endPoint x: 922, endPoint y: 275, distance: 14.9
type textarea "**********"
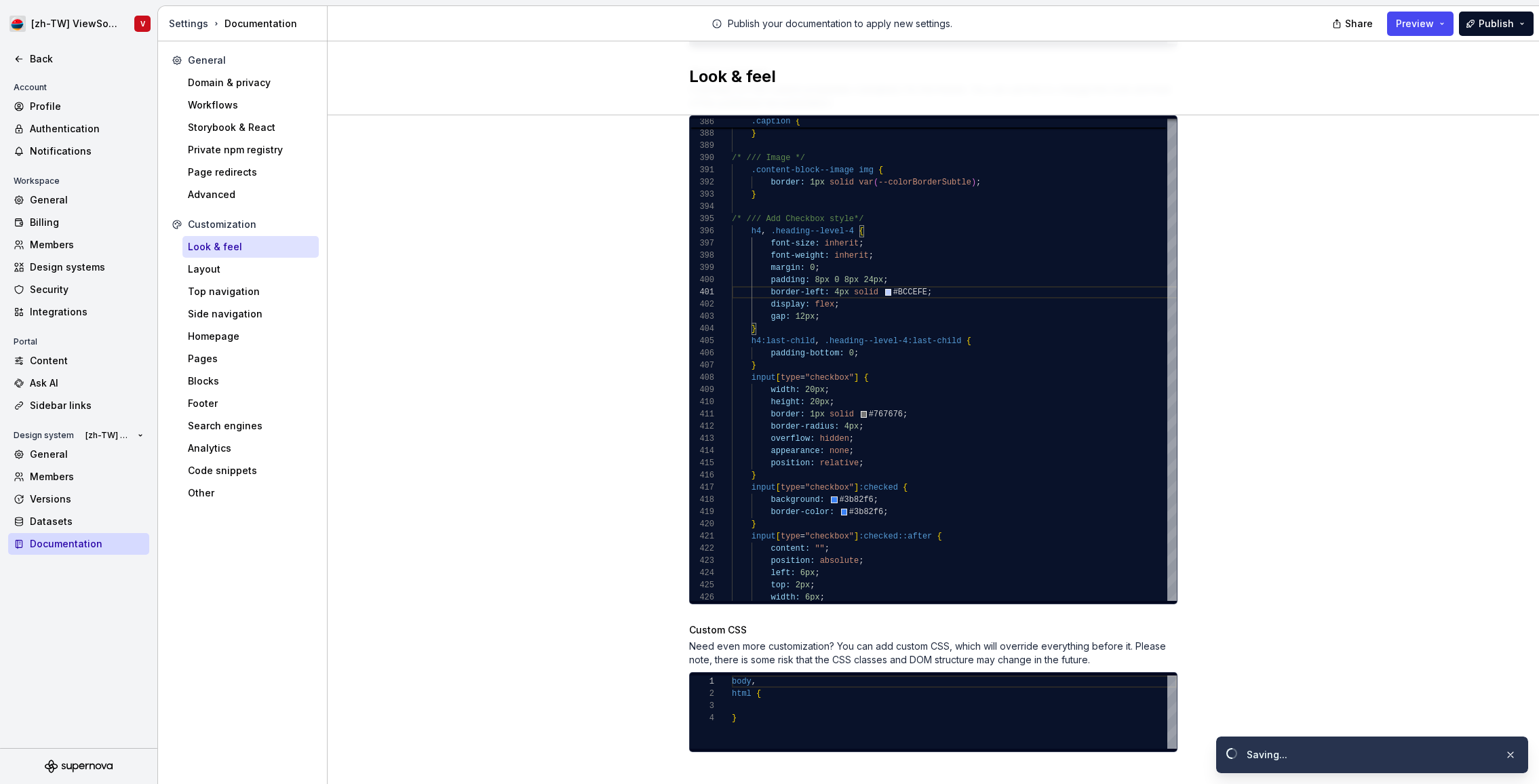
click at [520, 348] on div "Site logo A company logo that will be displayed on all pages on your documentat…" at bounding box center [933, 75] width 1211 height 1457
click at [1425, 27] on span "Preview" at bounding box center [1415, 24] width 38 height 13
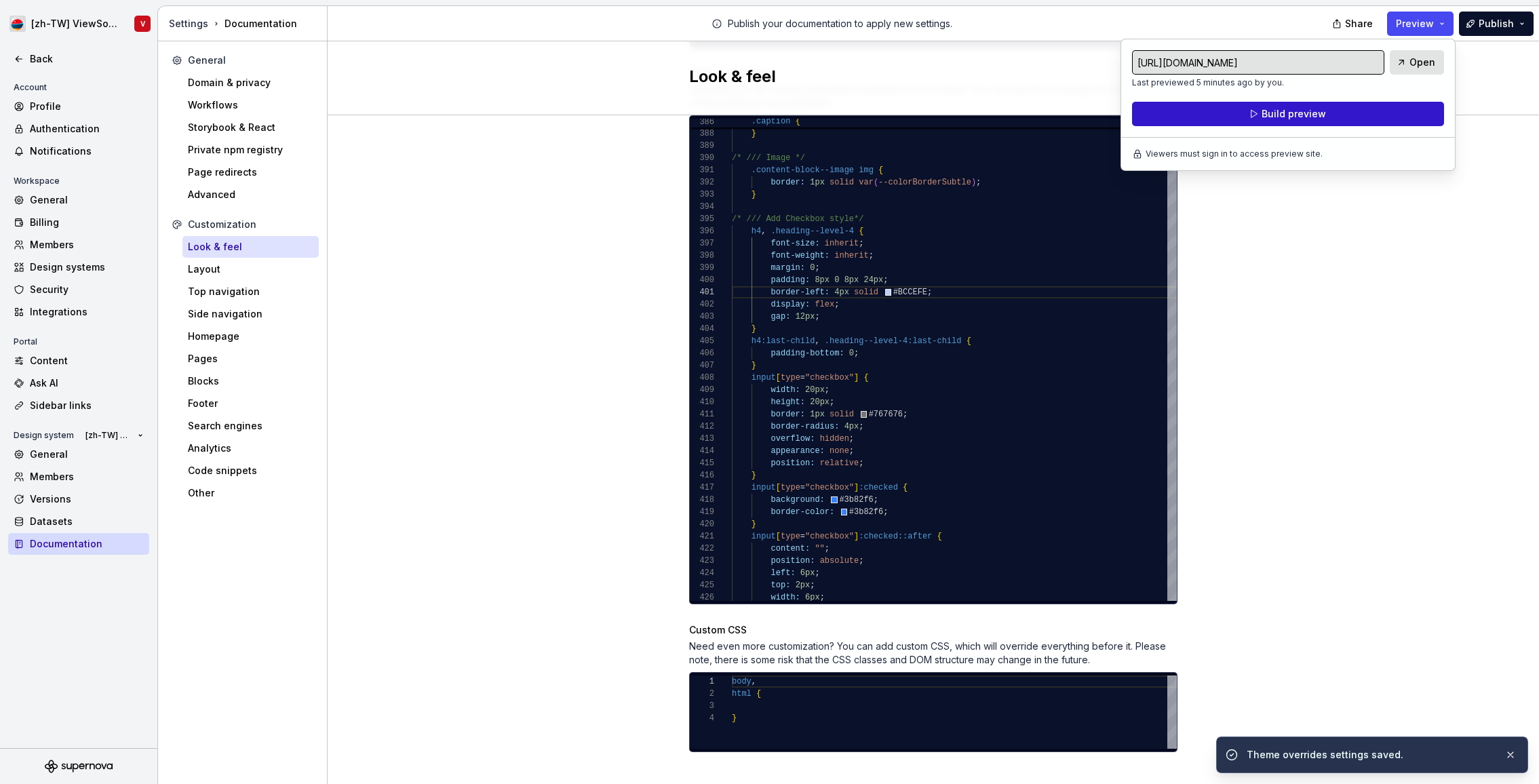
click at [1357, 116] on button "Build preview" at bounding box center [1288, 114] width 312 height 25
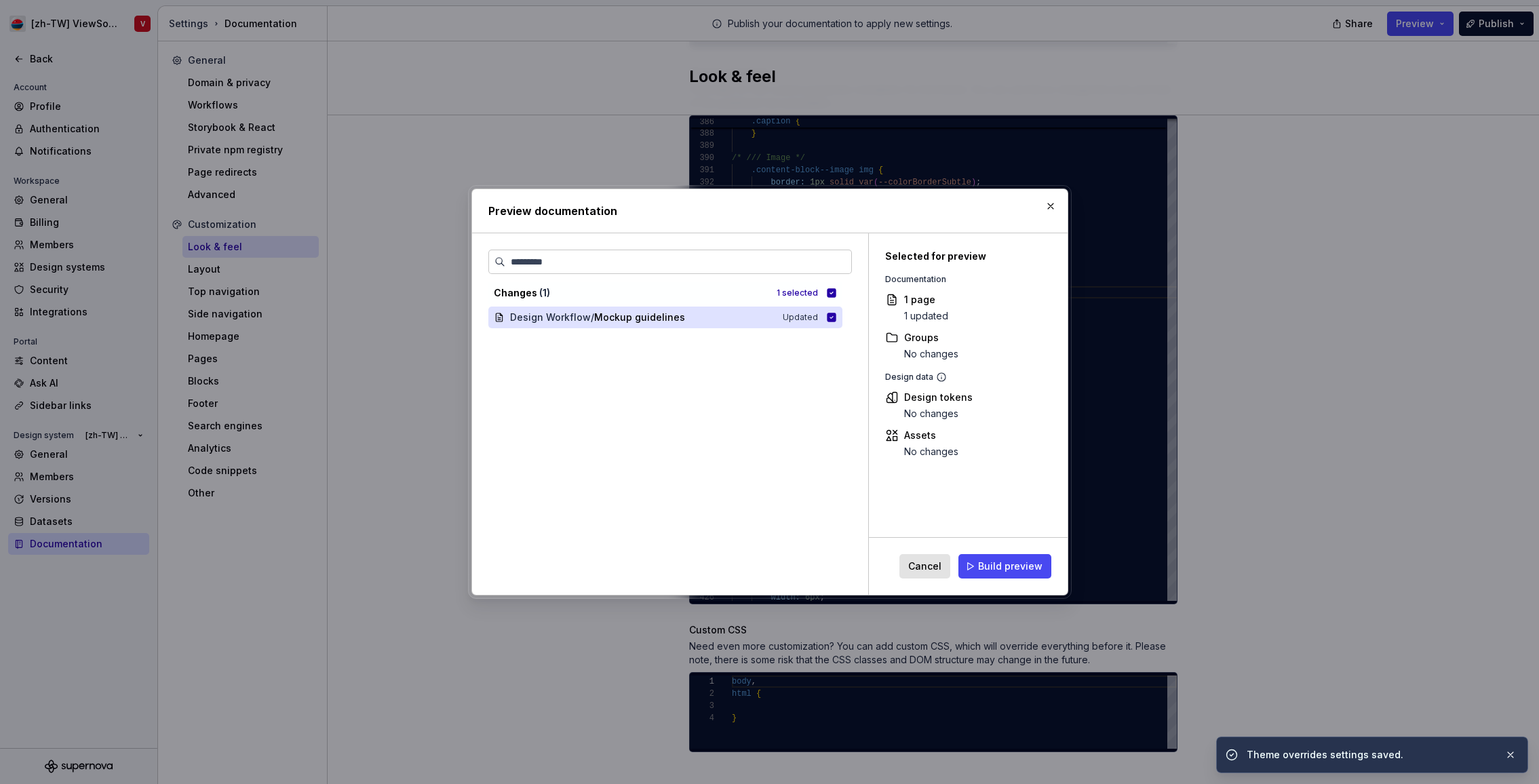
drag, startPoint x: 1020, startPoint y: 565, endPoint x: 1009, endPoint y: 506, distance: 60.0
click at [1020, 565] on span "Build preview" at bounding box center [1010, 566] width 64 height 13
